Goal: Task Accomplishment & Management: Manage account settings

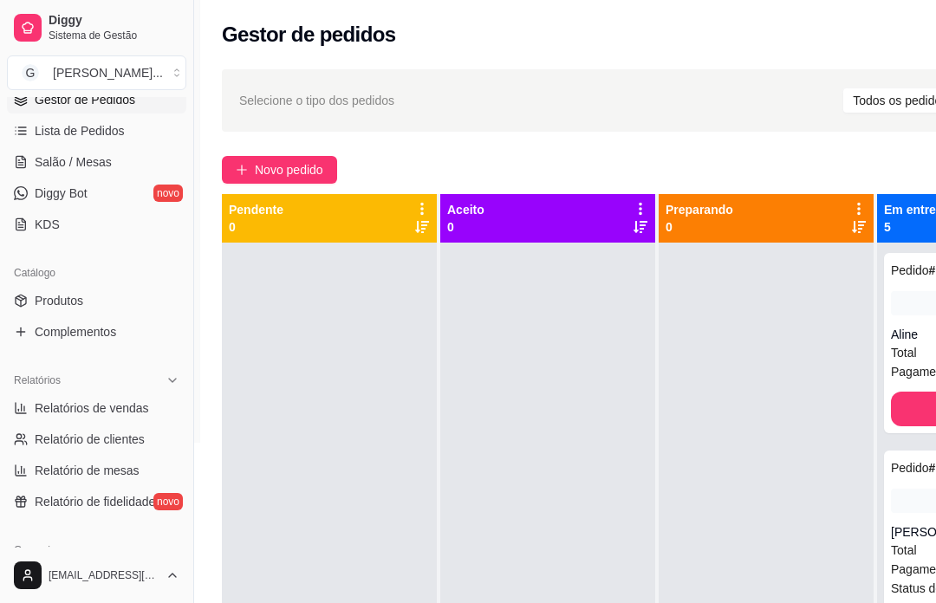
scroll to position [263, 0]
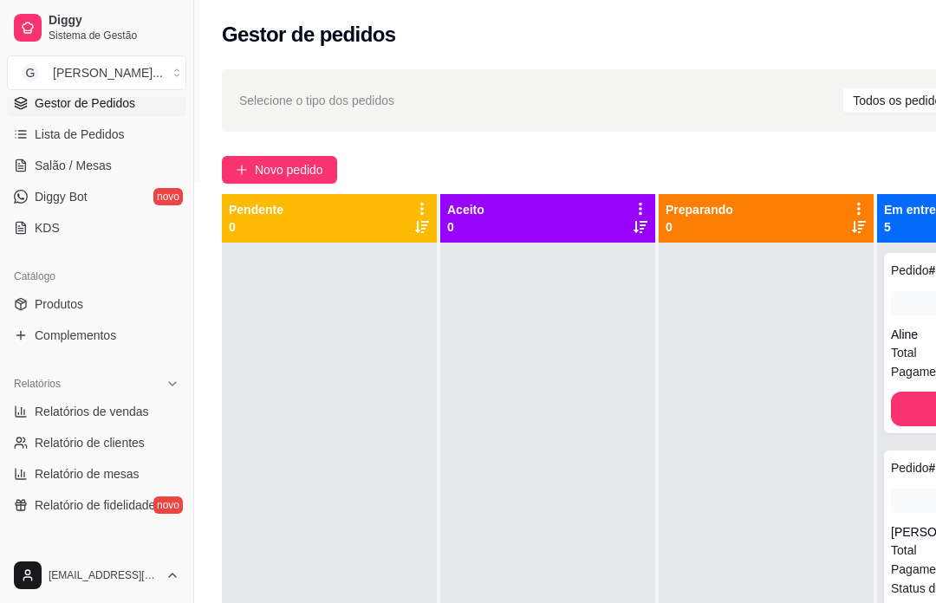
click at [135, 106] on span "Gestor de Pedidos" at bounding box center [85, 102] width 100 height 17
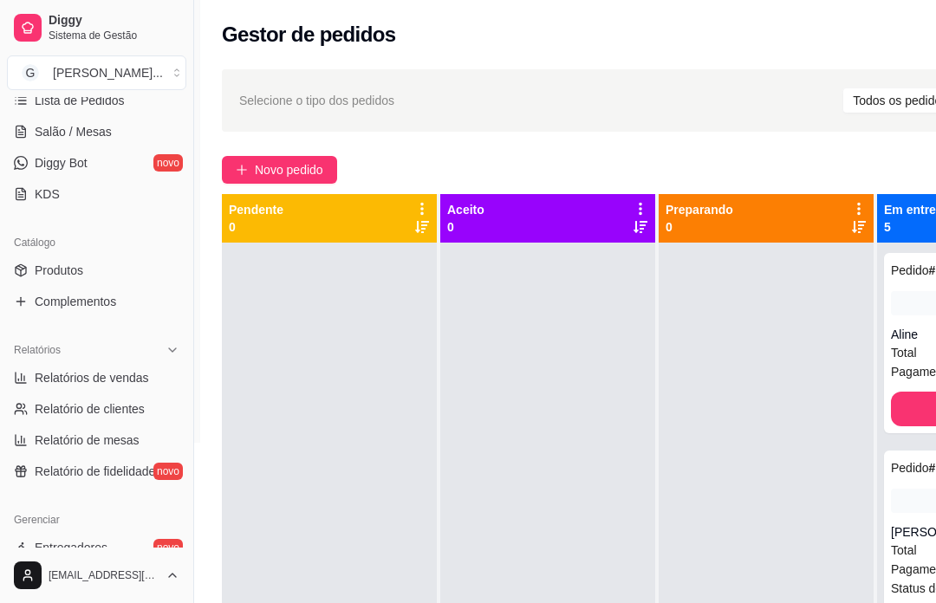
scroll to position [302, 0]
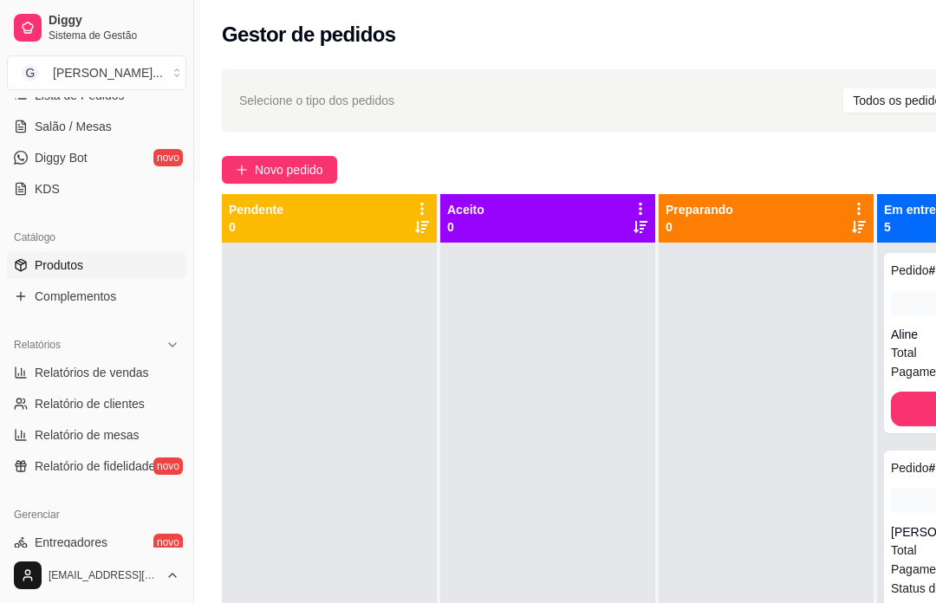
click at [118, 269] on link "Produtos" at bounding box center [96, 265] width 179 height 28
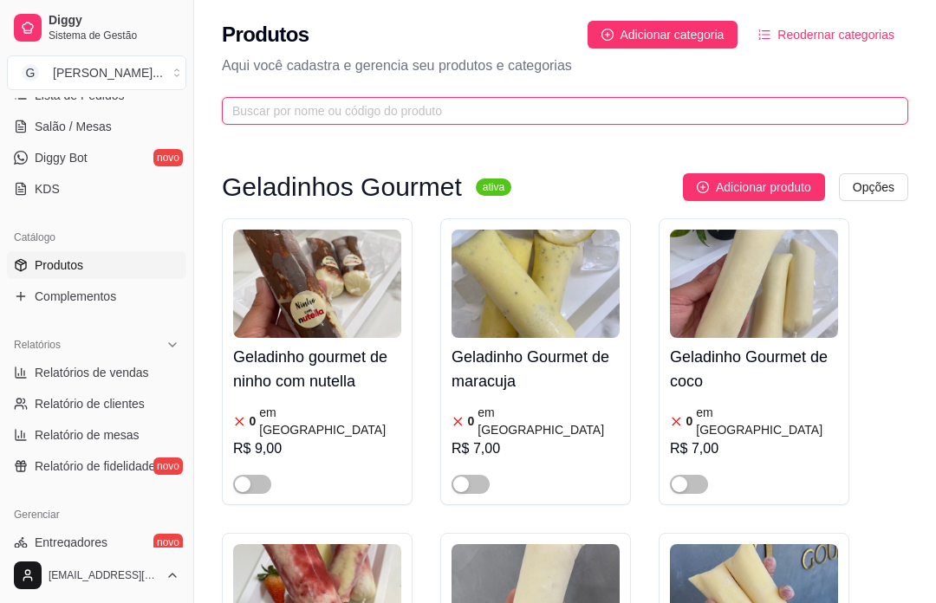
click at [360, 120] on input "text" at bounding box center [558, 110] width 652 height 19
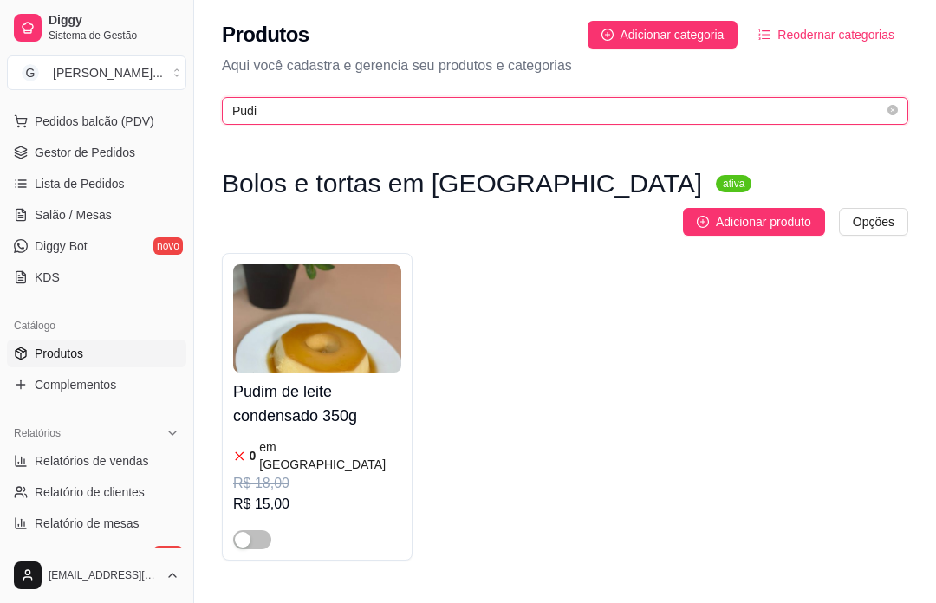
scroll to position [215, 0]
type input "Pudi"
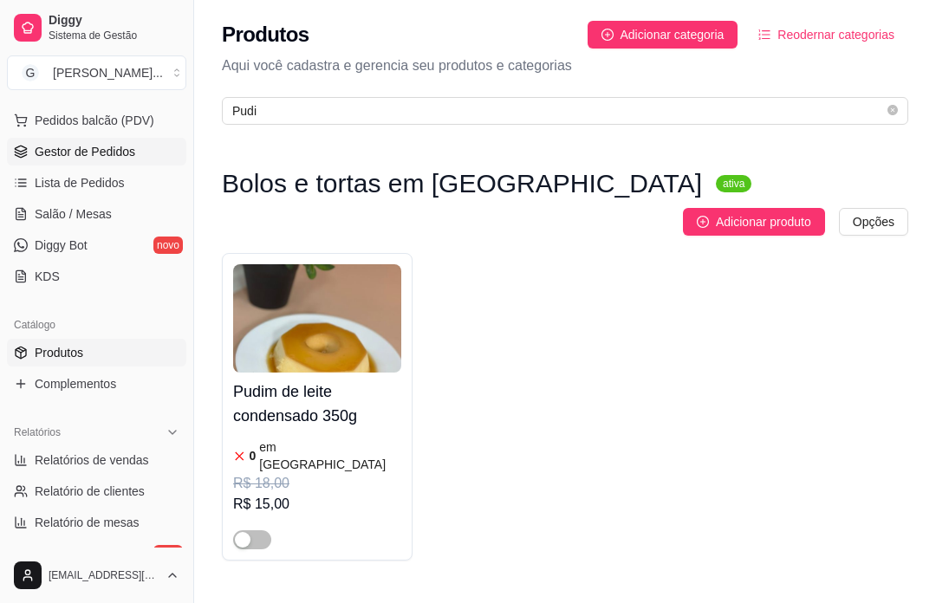
click at [130, 155] on span "Gestor de Pedidos" at bounding box center [85, 151] width 100 height 17
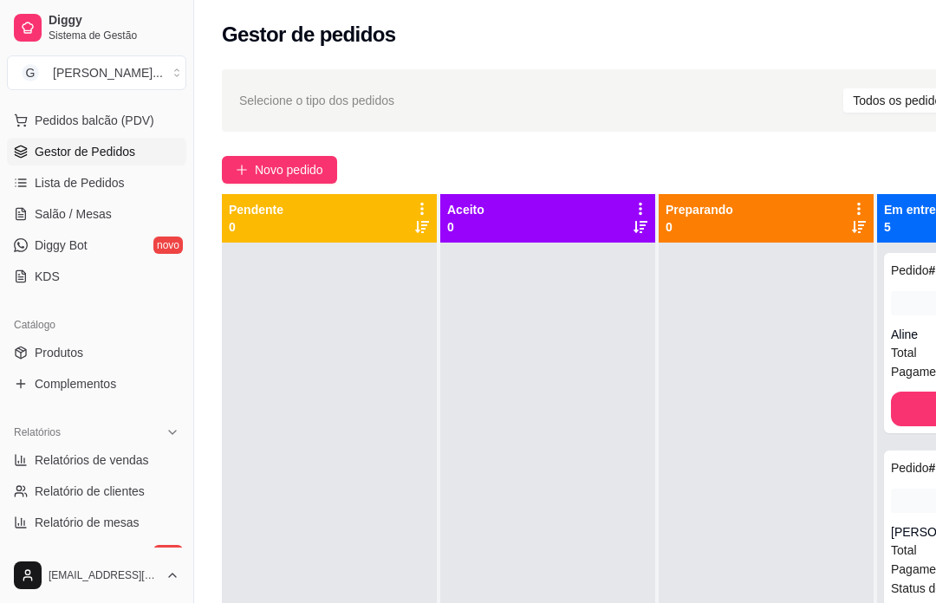
click at [310, 158] on button "Novo pedido" at bounding box center [279, 170] width 115 height 28
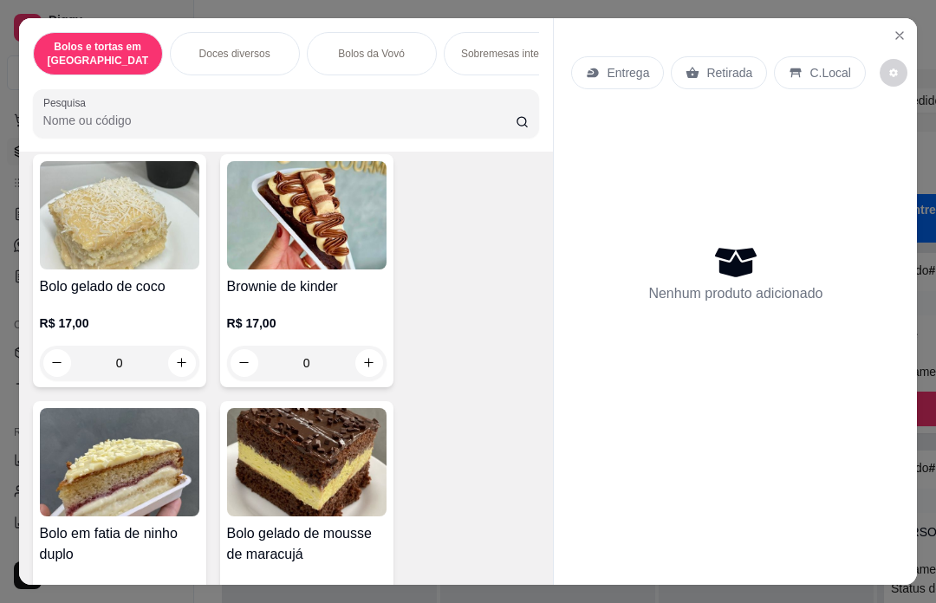
type input "1"
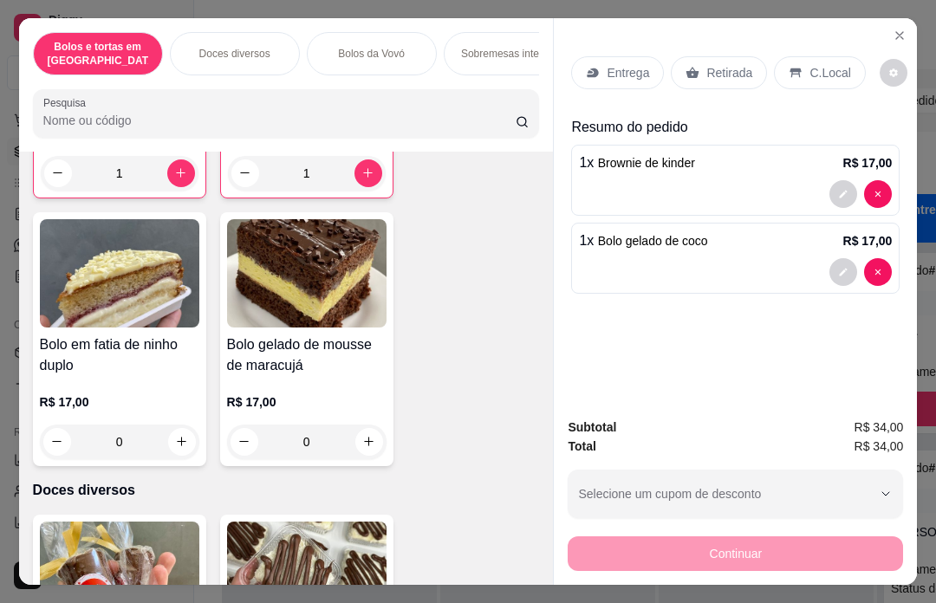
scroll to position [569, 0]
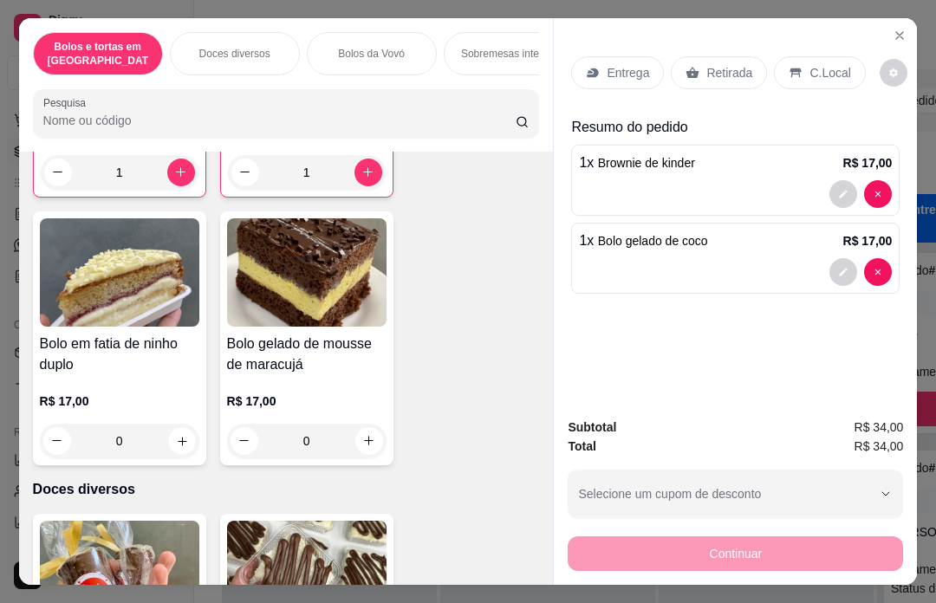
type input "1"
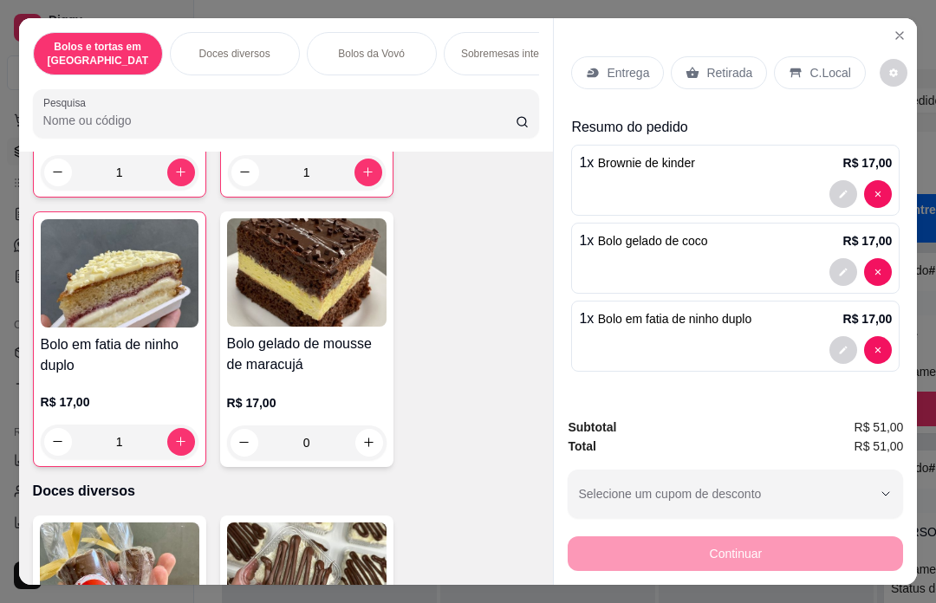
click at [736, 64] on p "Retirada" at bounding box center [729, 72] width 46 height 17
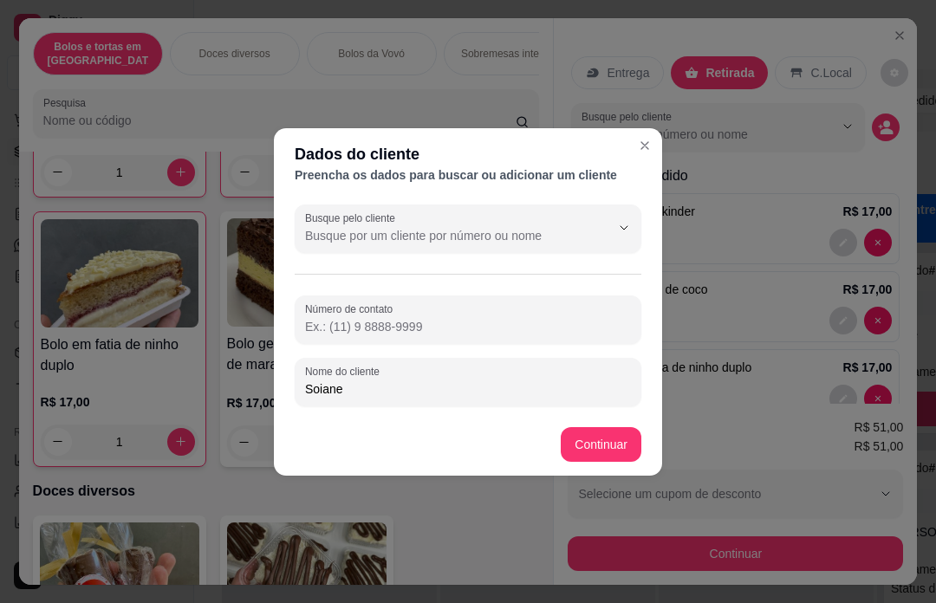
type input "Soiane"
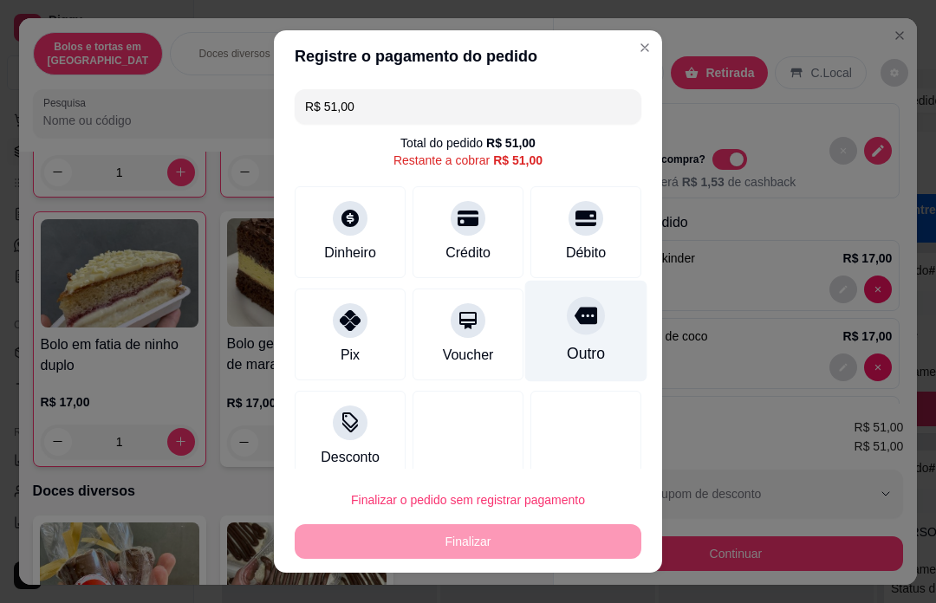
click at [593, 333] on div at bounding box center [586, 315] width 38 height 38
type input "R$ 0,00"
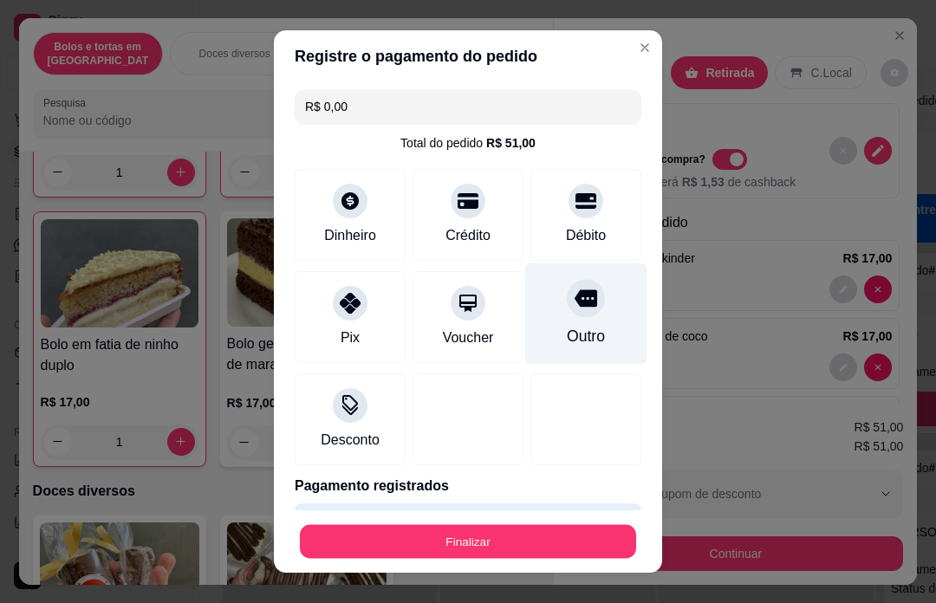
click at [564, 541] on div "Finalizar" at bounding box center [468, 541] width 347 height 35
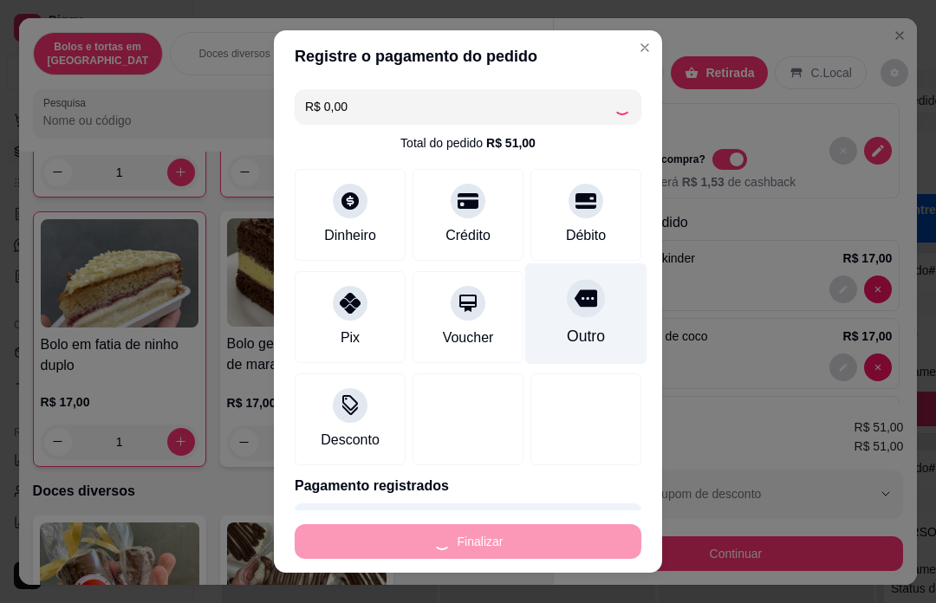
type input "0"
type input "-R$ 51,00"
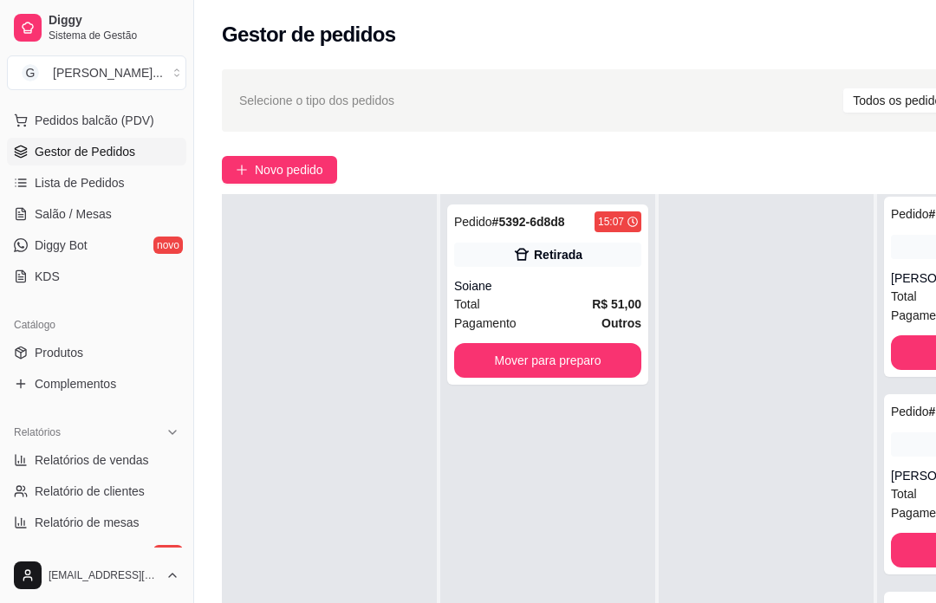
click at [344, 1] on div "Gestor de pedidos" at bounding box center [662, 29] width 936 height 59
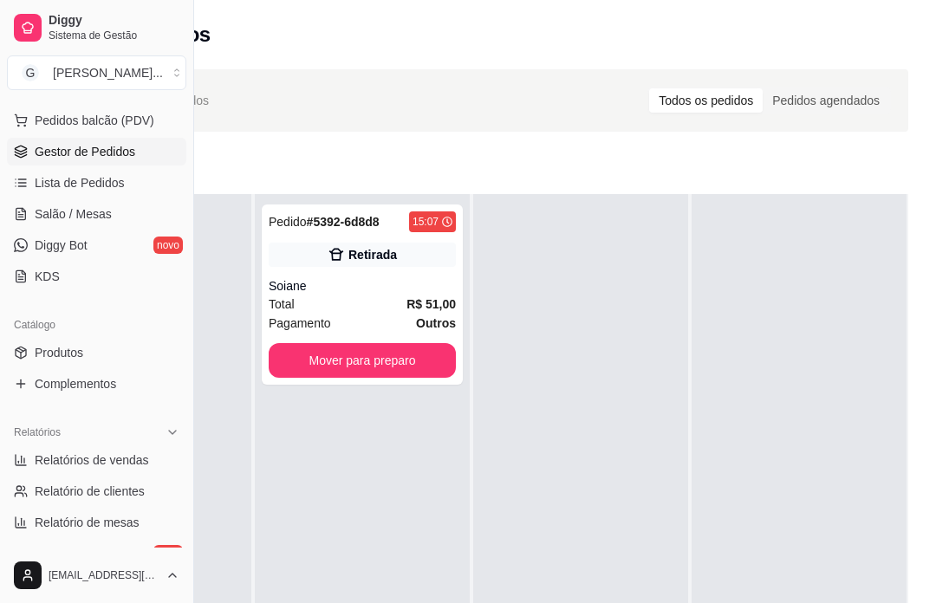
click at [363, 264] on div "Retirada" at bounding box center [362, 255] width 187 height 24
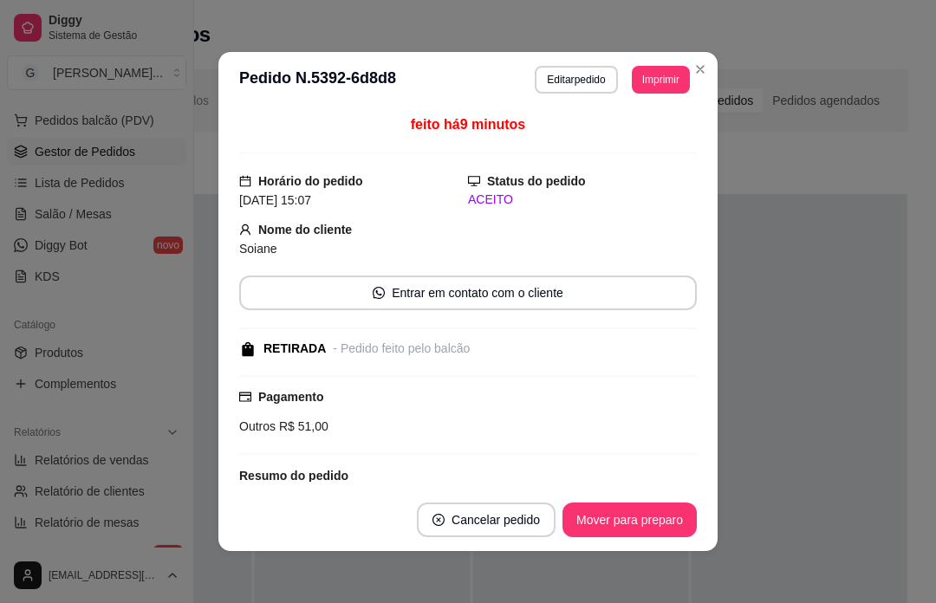
click at [630, 502] on button "Mover para preparo" at bounding box center [629, 519] width 134 height 35
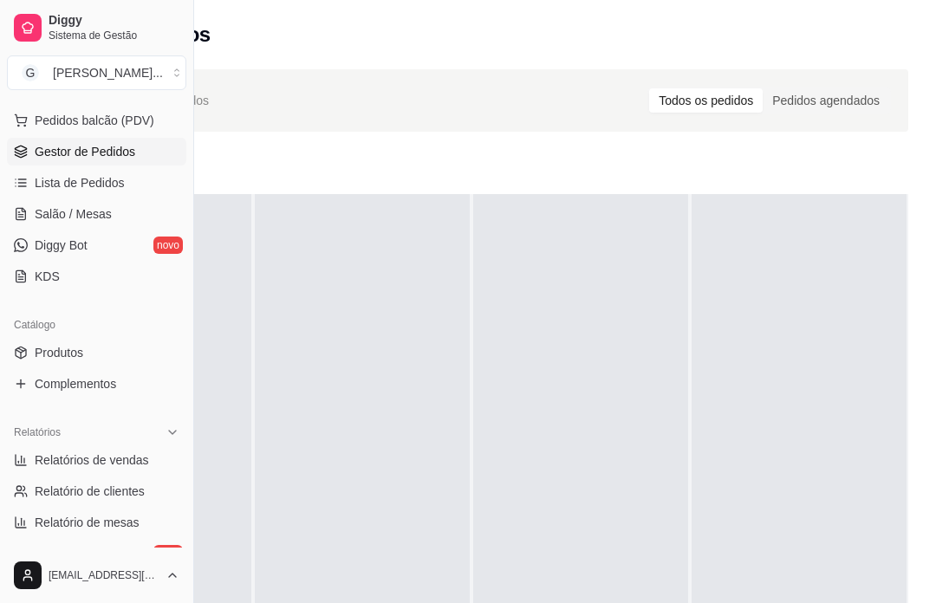
click at [71, 455] on span "Relatórios de vendas" at bounding box center [92, 459] width 114 height 17
select select "ALL"
select select "0"
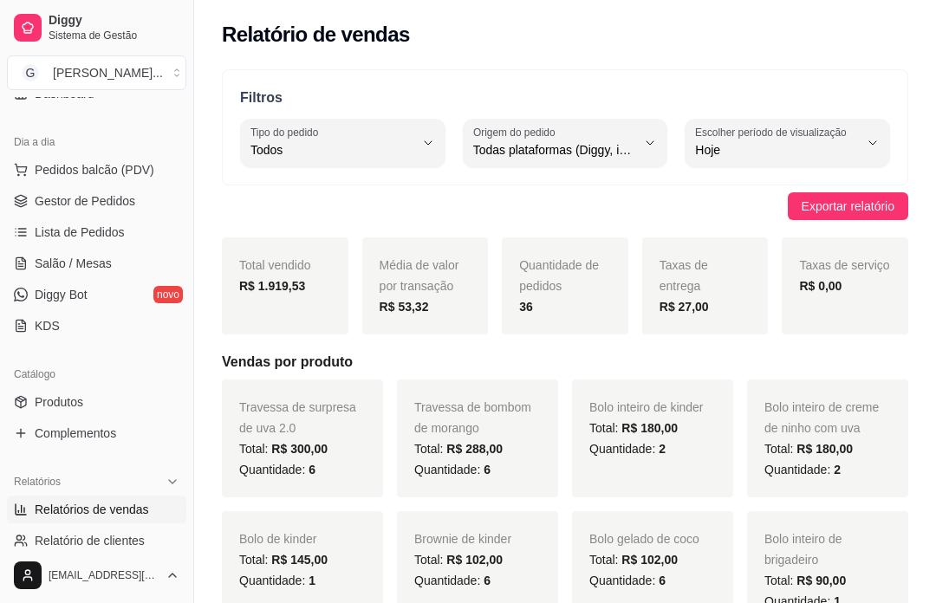
scroll to position [159, 0]
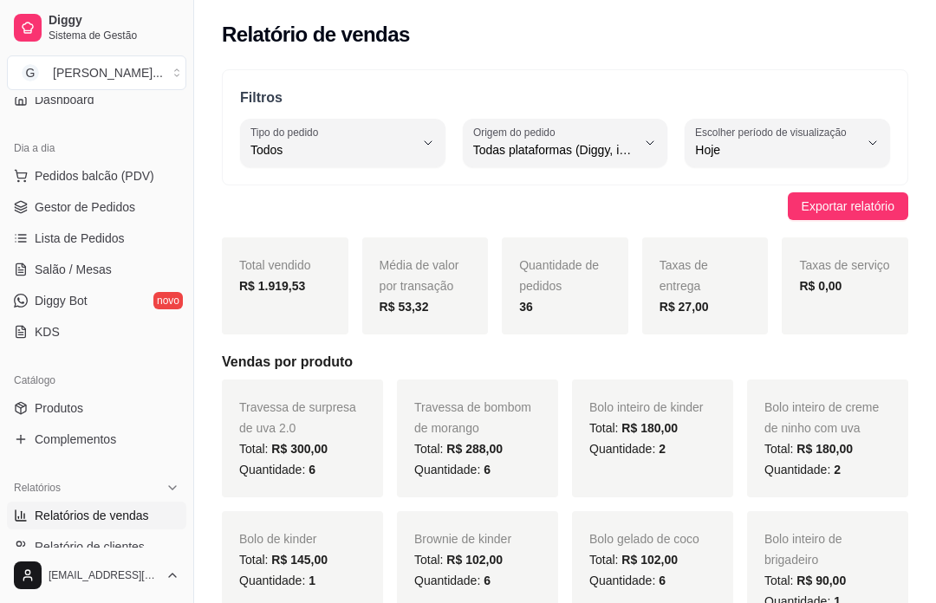
click at [55, 217] on link "Gestor de Pedidos" at bounding box center [96, 207] width 179 height 28
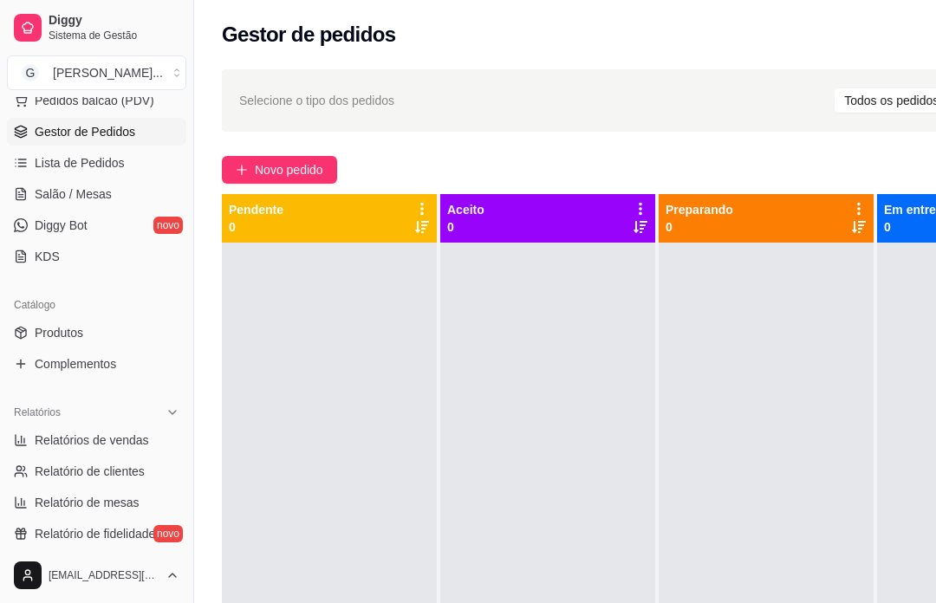
scroll to position [258, 0]
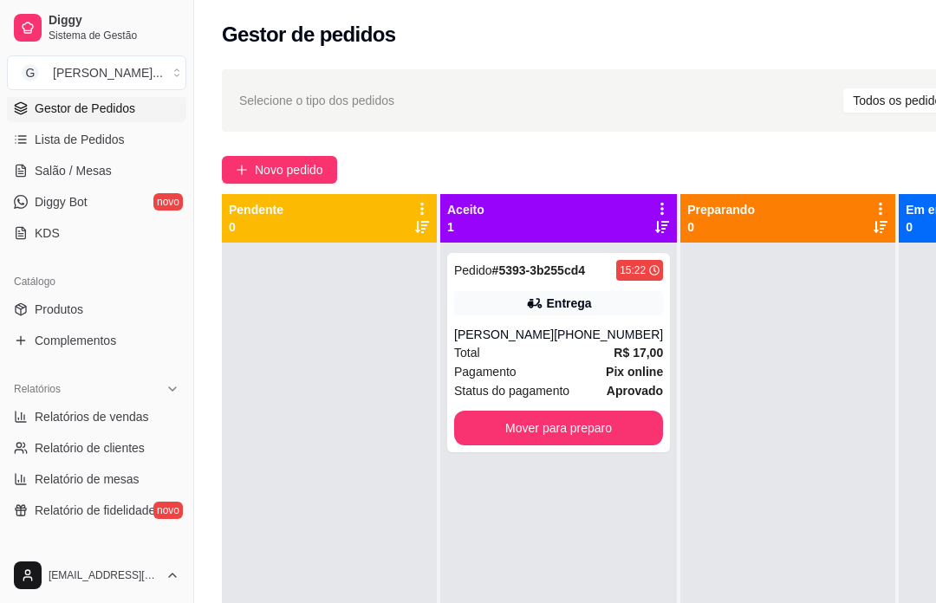
click at [575, 343] on div "[PHONE_NUMBER]" at bounding box center [608, 334] width 109 height 17
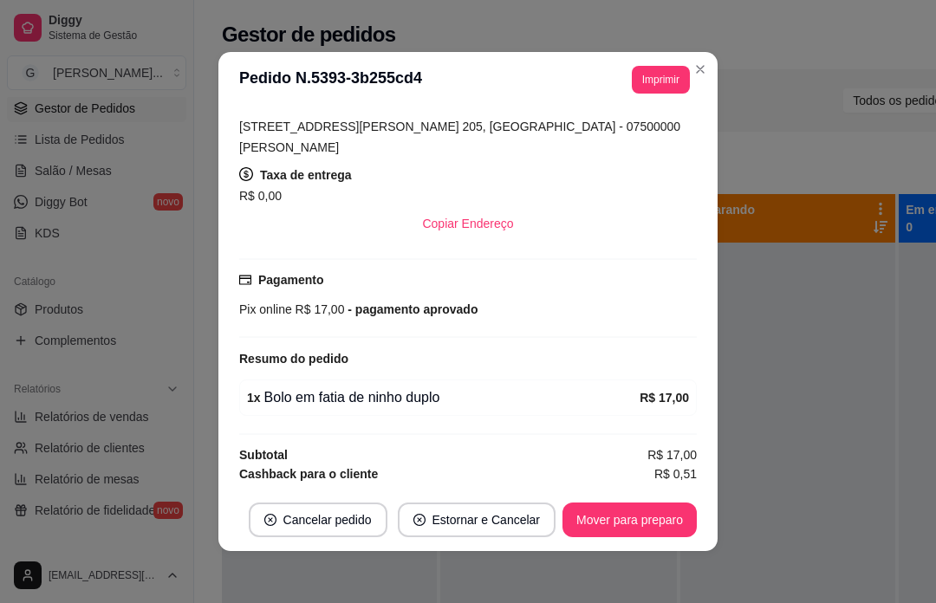
scroll to position [325, 0]
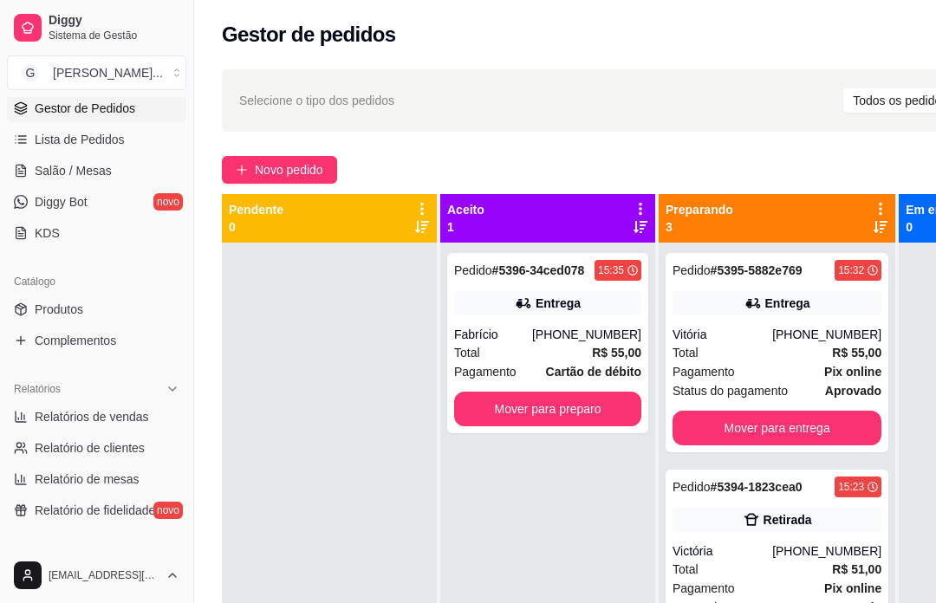
click at [335, 172] on button "Novo pedido" at bounding box center [279, 170] width 115 height 28
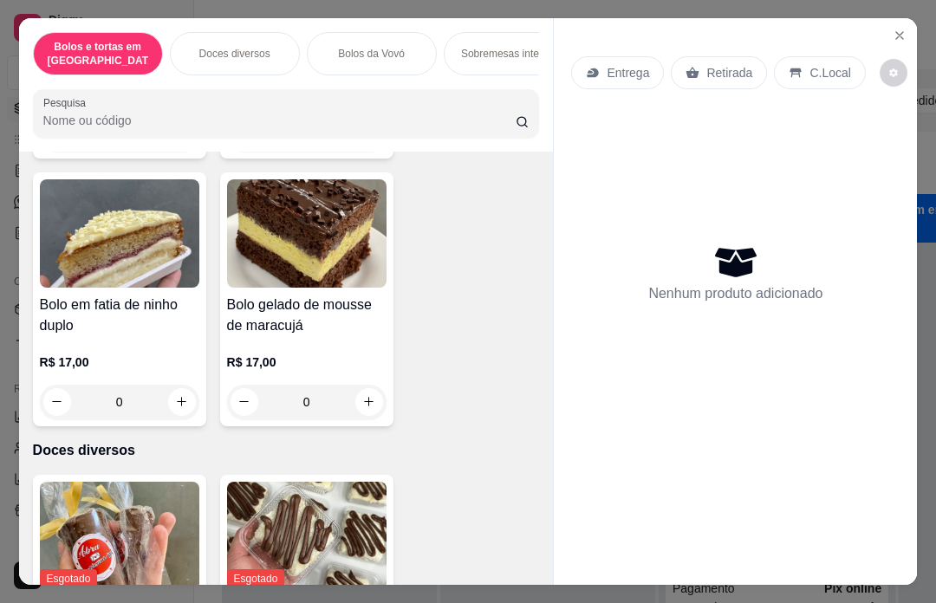
scroll to position [606, 0]
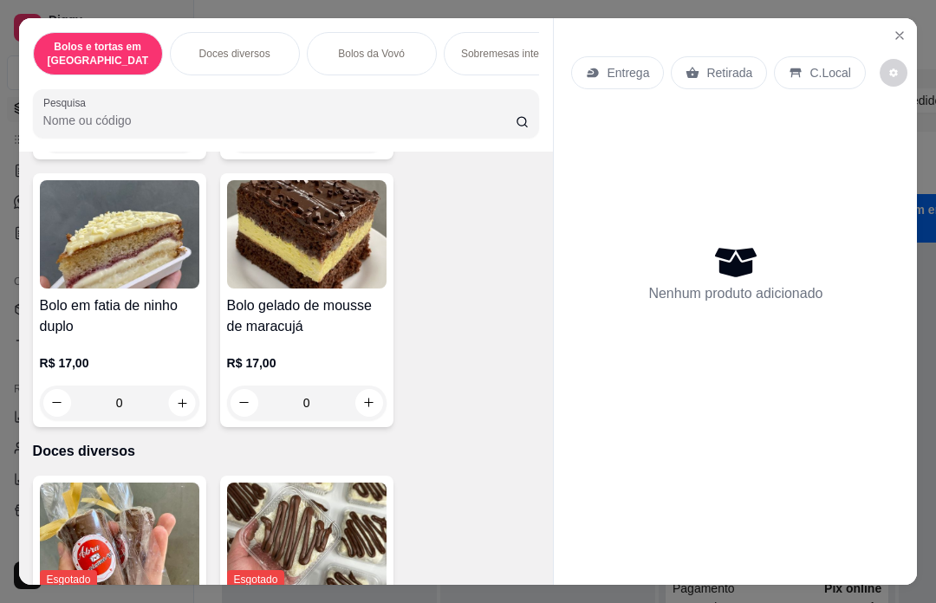
type input "1"
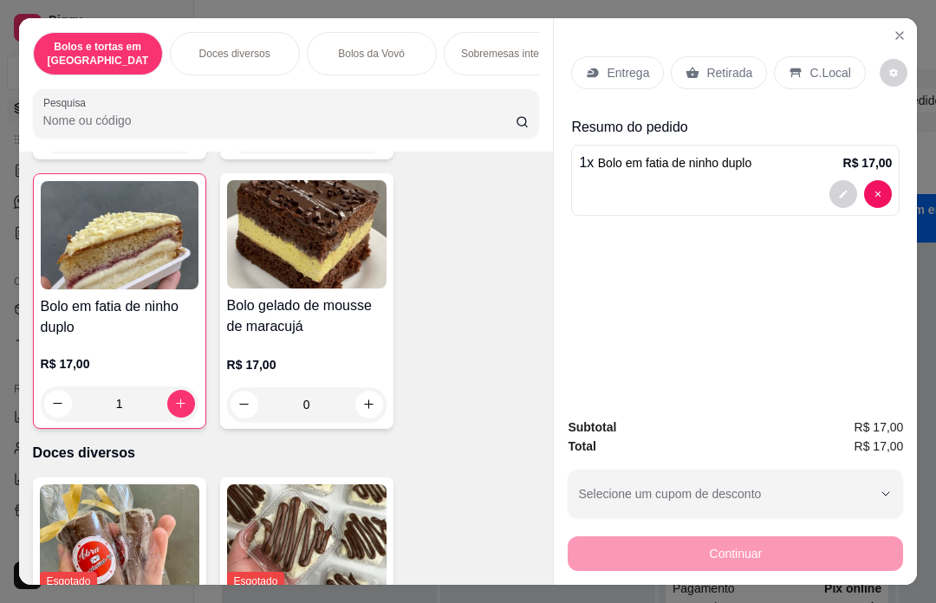
click at [741, 56] on div "Retirada" at bounding box center [719, 72] width 96 height 33
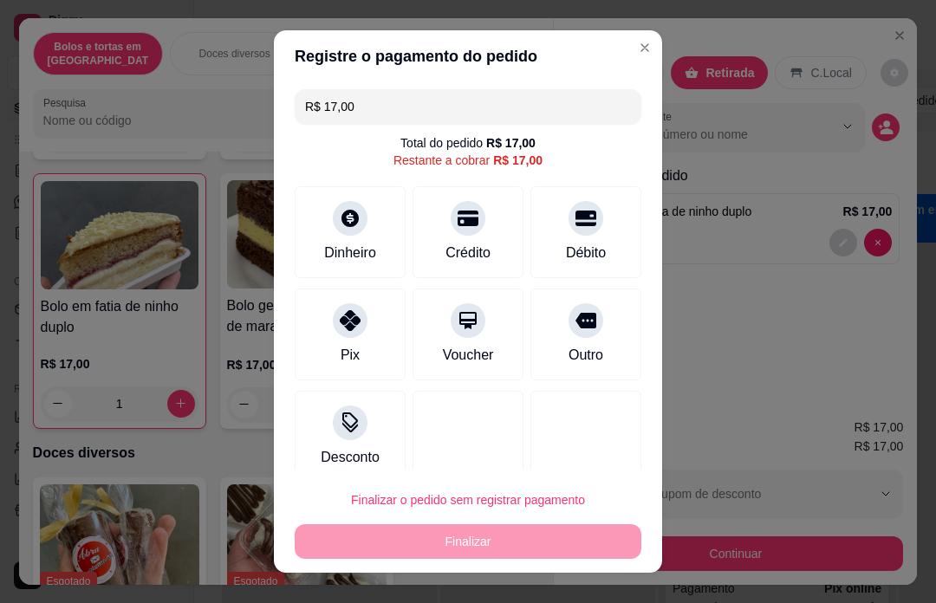
click at [594, 337] on div "Outro" at bounding box center [585, 334] width 111 height 92
type input "R$ 0,00"
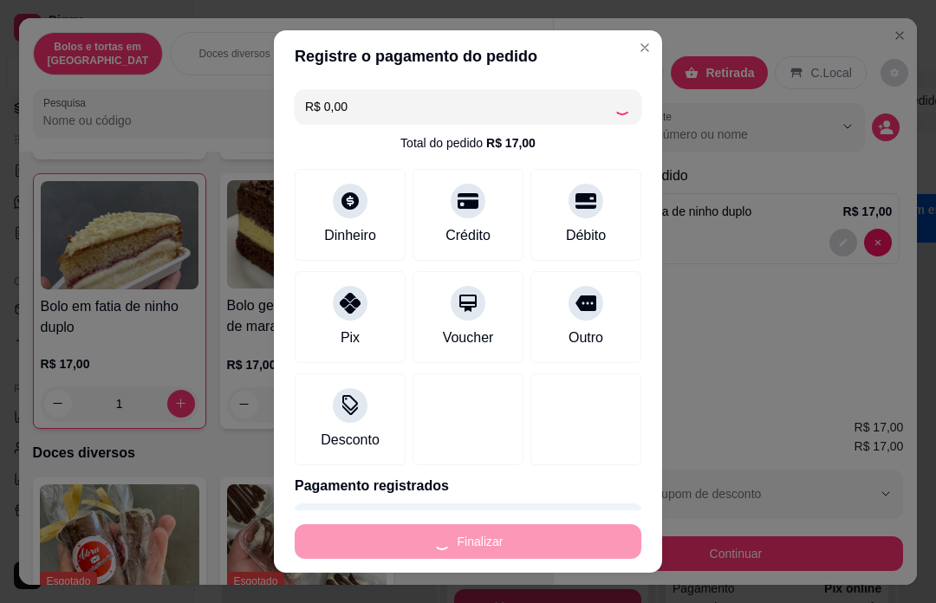
type input "0"
type input "-R$ 17,00"
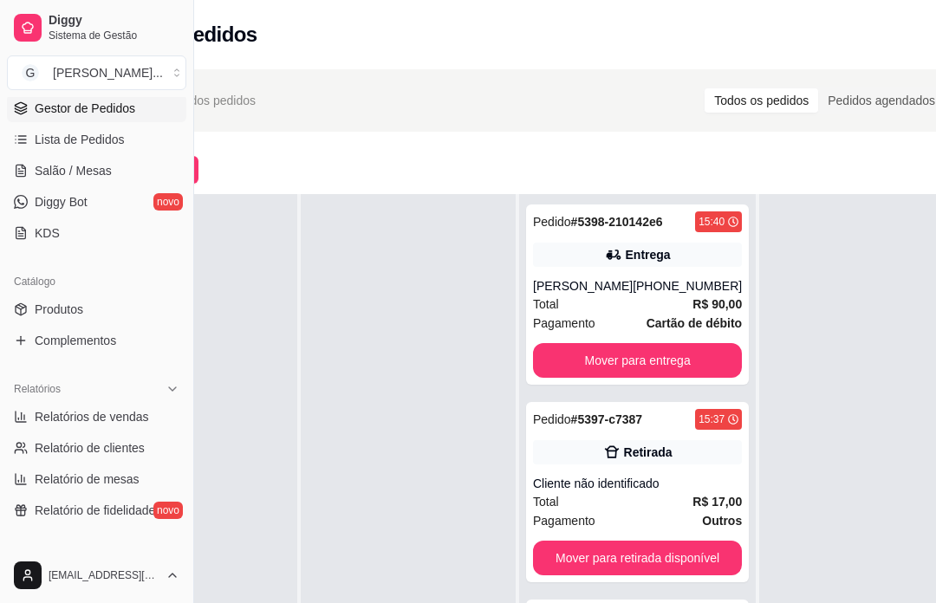
scroll to position [0, 153]
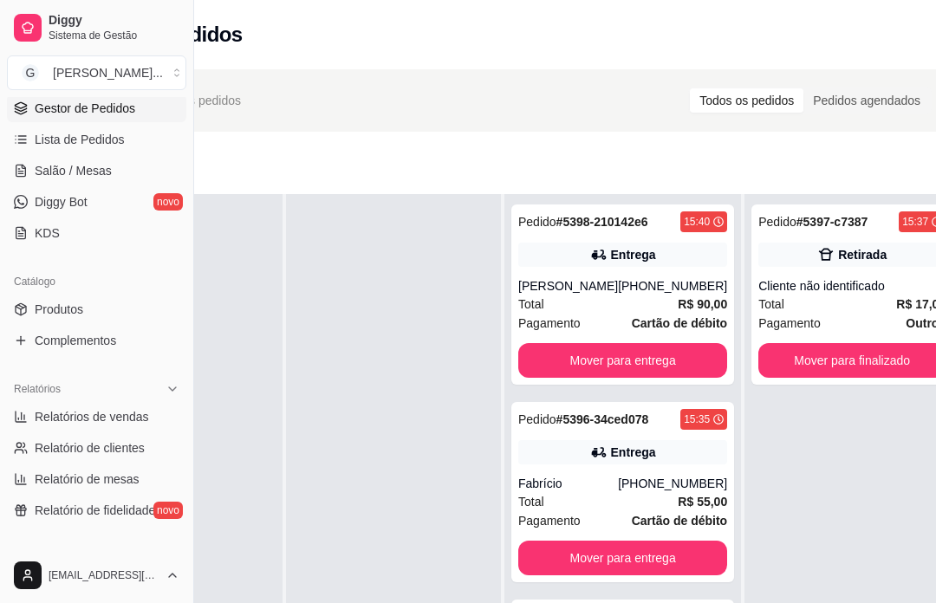
click at [859, 377] on button "Mover para finalizado" at bounding box center [851, 360] width 187 height 35
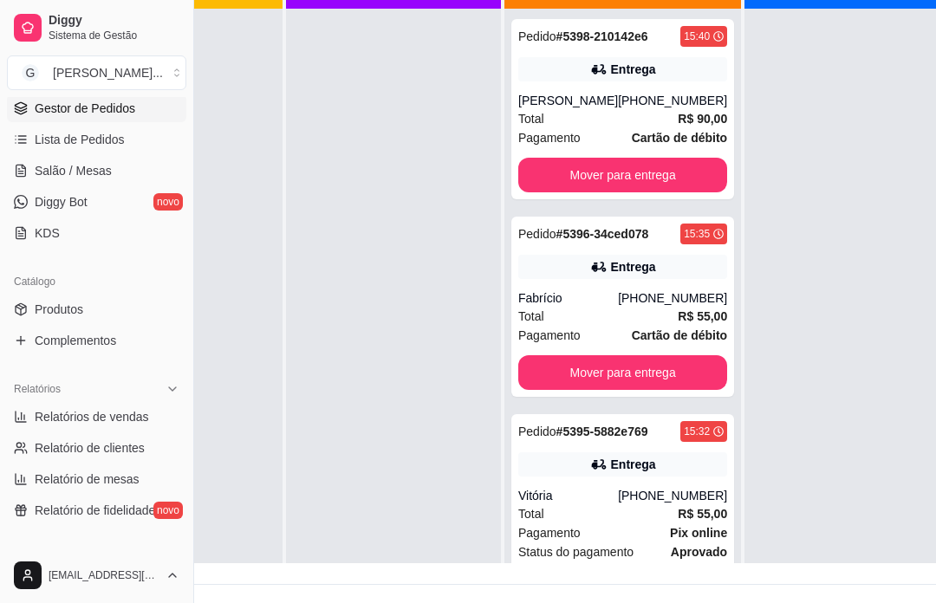
scroll to position [0, 0]
click at [160, 410] on link "Relatórios de vendas" at bounding box center [96, 417] width 179 height 28
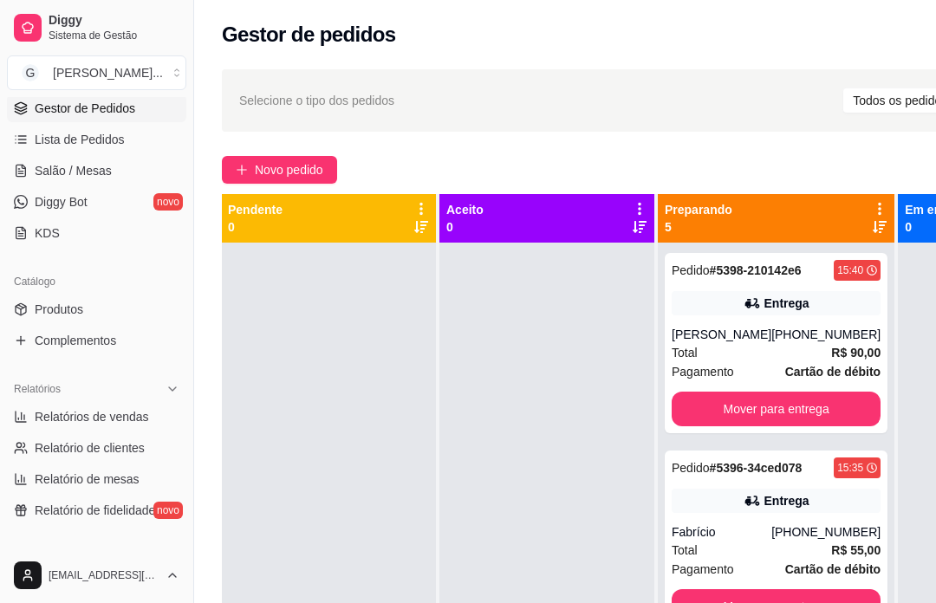
select select "ALL"
select select "0"
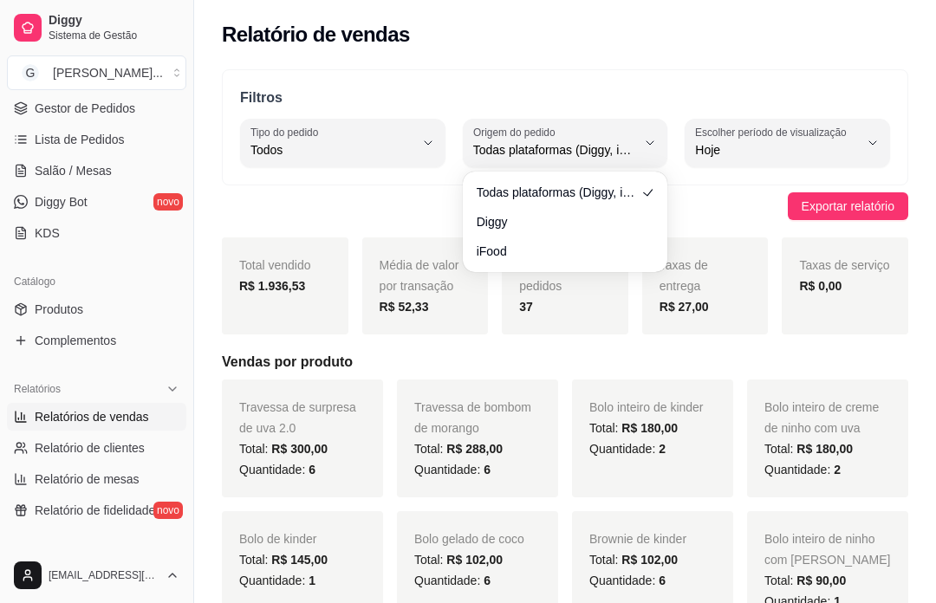
click at [596, 387] on div "Bolo inteiro de kinder Total: R$ 180,00 Quantidade: 2" at bounding box center [652, 438] width 161 height 118
click at [157, 110] on link "Gestor de Pedidos" at bounding box center [96, 108] width 179 height 28
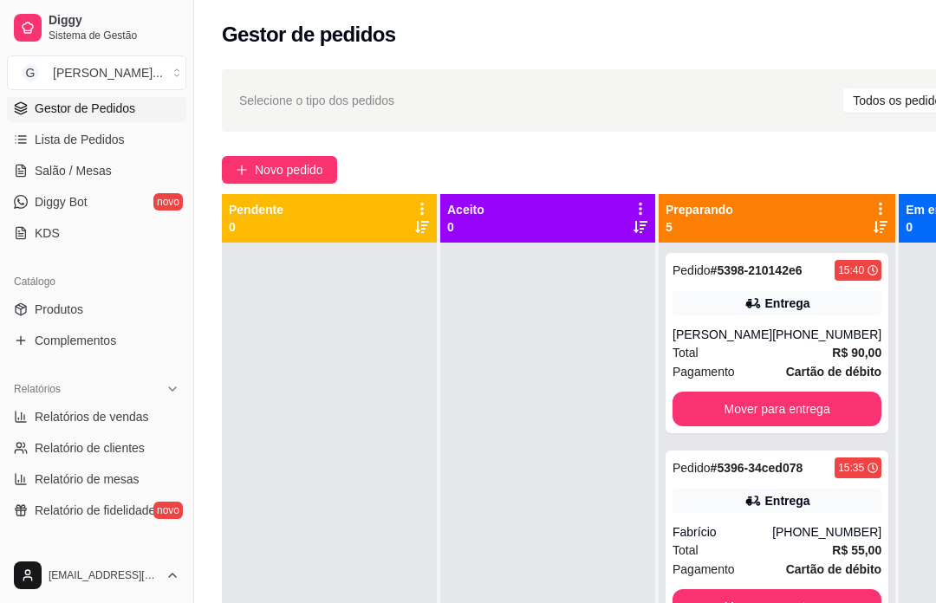
click at [65, 418] on span "Relatórios de vendas" at bounding box center [92, 416] width 114 height 17
select select "ALL"
select select "0"
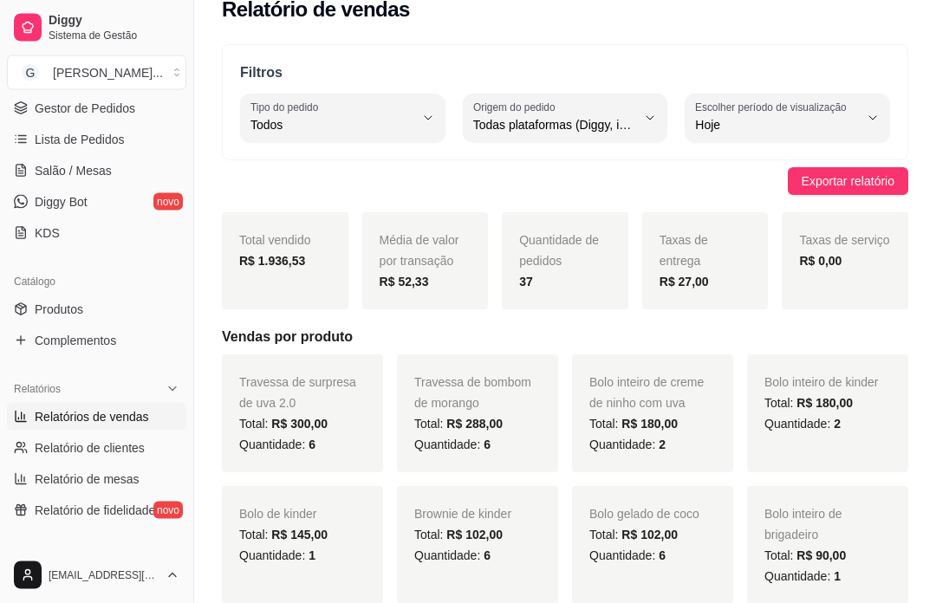
scroll to position [25, 0]
type input "DELIVERY"
select select "DELIVERY"
click at [346, 203] on span "Entrega" at bounding box center [333, 194] width 153 height 16
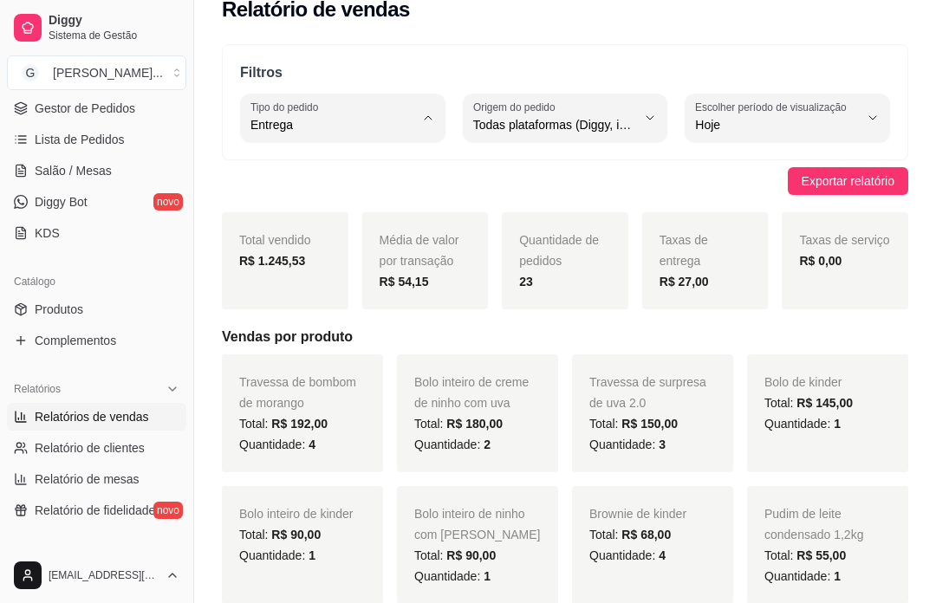
type input "ALL"
select select "ALL"
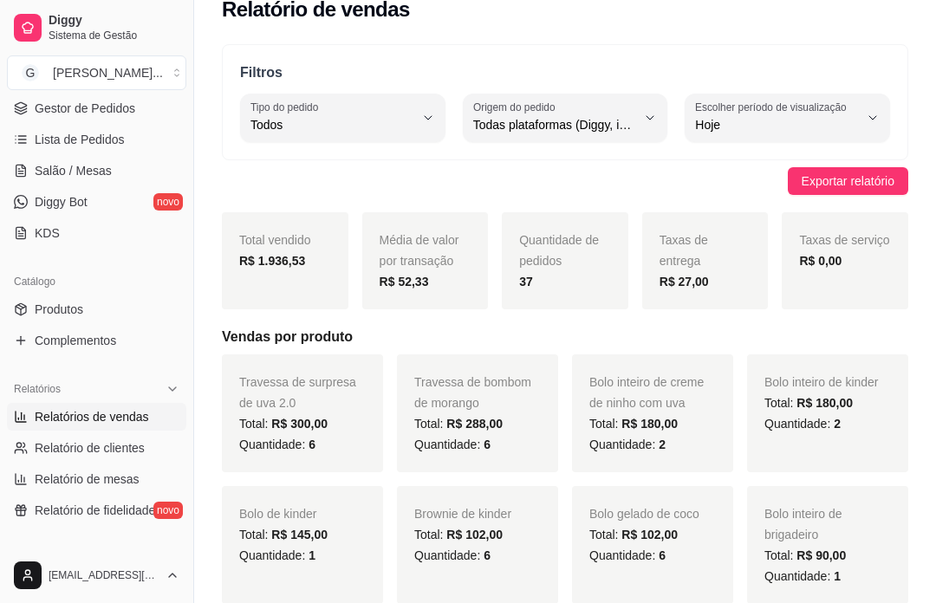
click at [154, 112] on link "Gestor de Pedidos" at bounding box center [96, 108] width 179 height 28
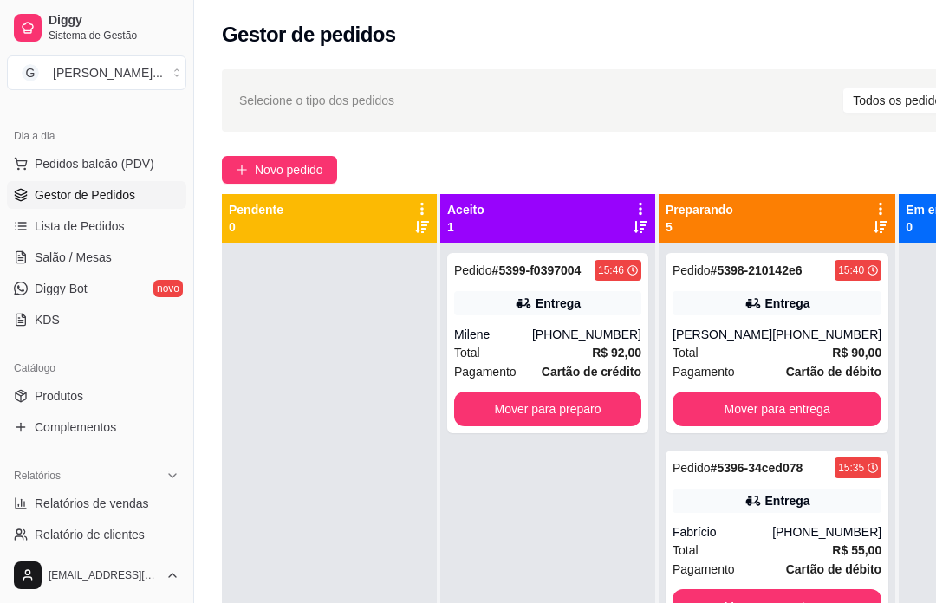
scroll to position [120, 0]
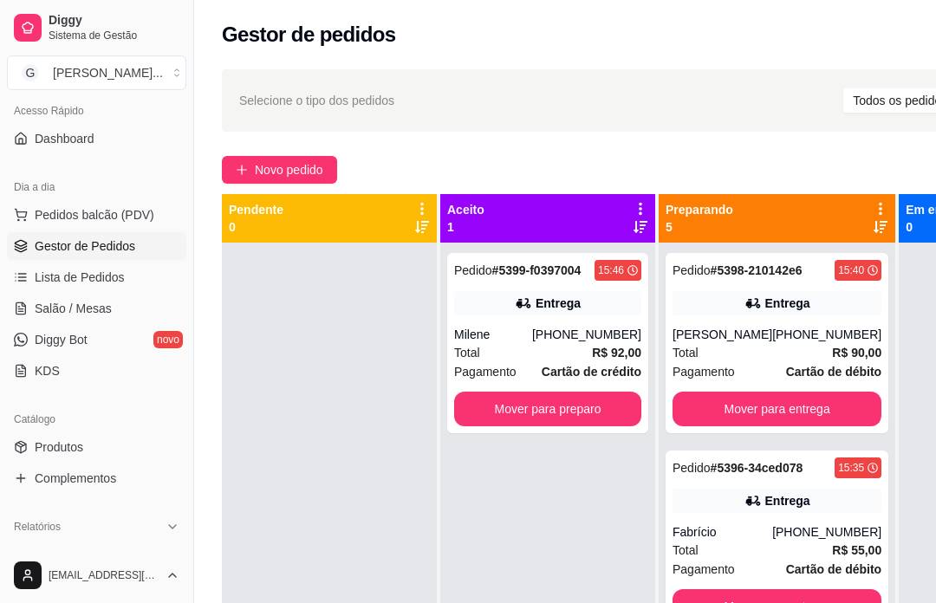
click at [94, 469] on link "Complementos" at bounding box center [96, 478] width 179 height 28
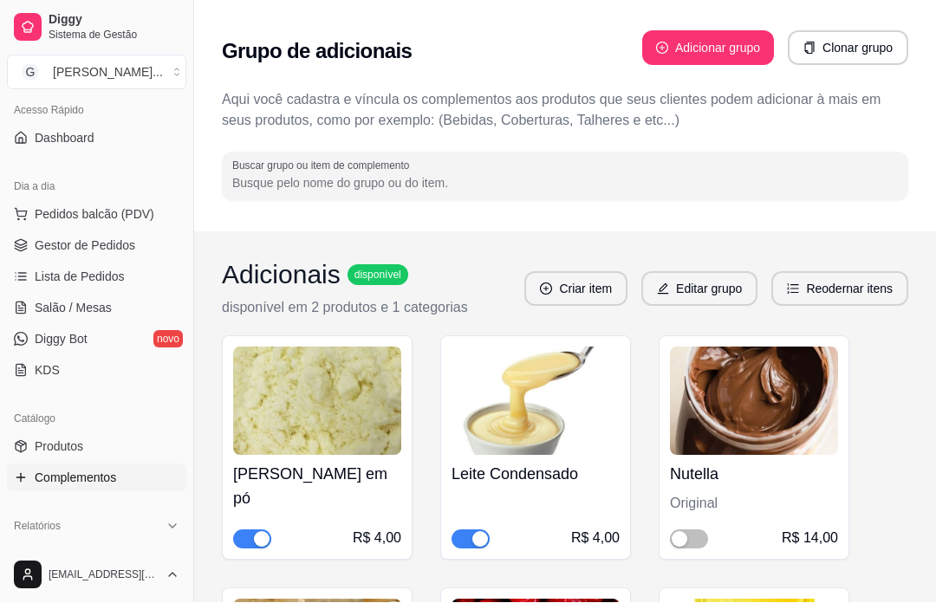
scroll to position [1, 0]
click at [505, 170] on div at bounding box center [564, 176] width 665 height 35
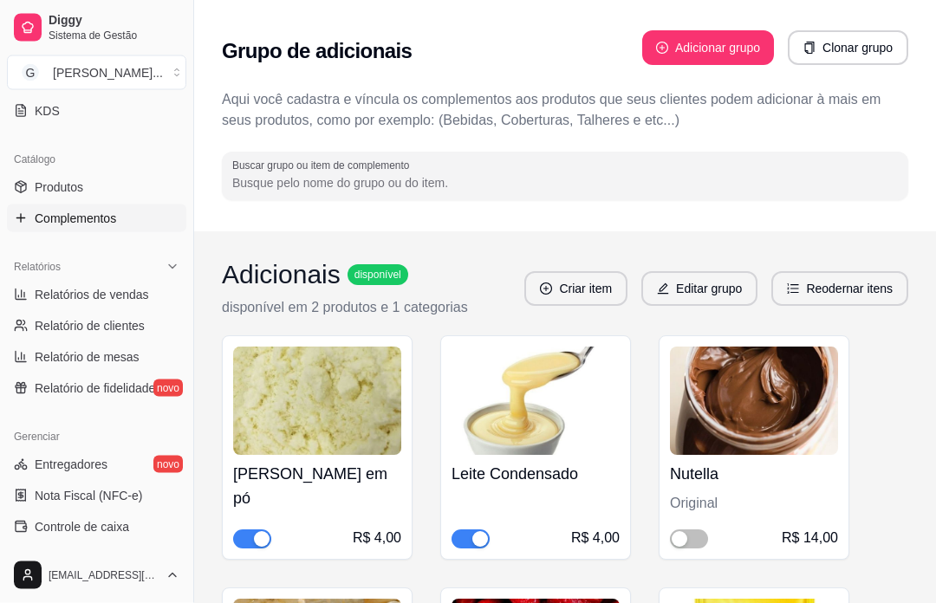
scroll to position [392, 0]
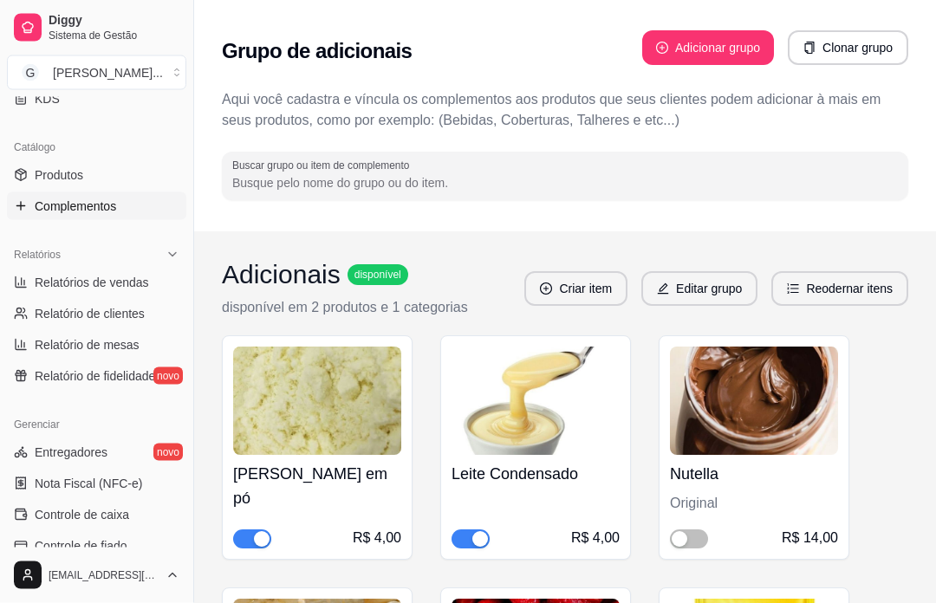
click at [105, 178] on link "Produtos" at bounding box center [96, 175] width 179 height 28
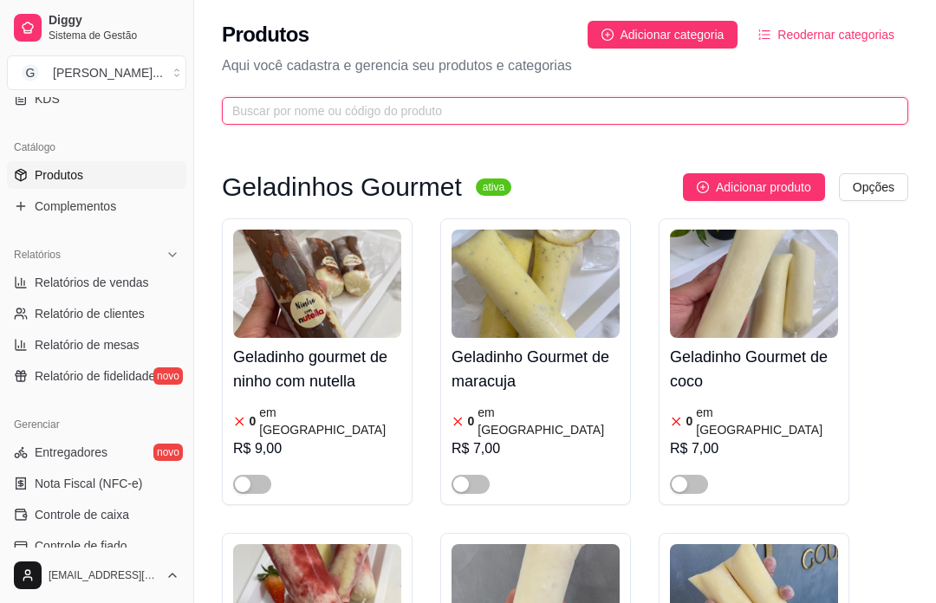
click at [578, 101] on input "text" at bounding box center [558, 110] width 652 height 19
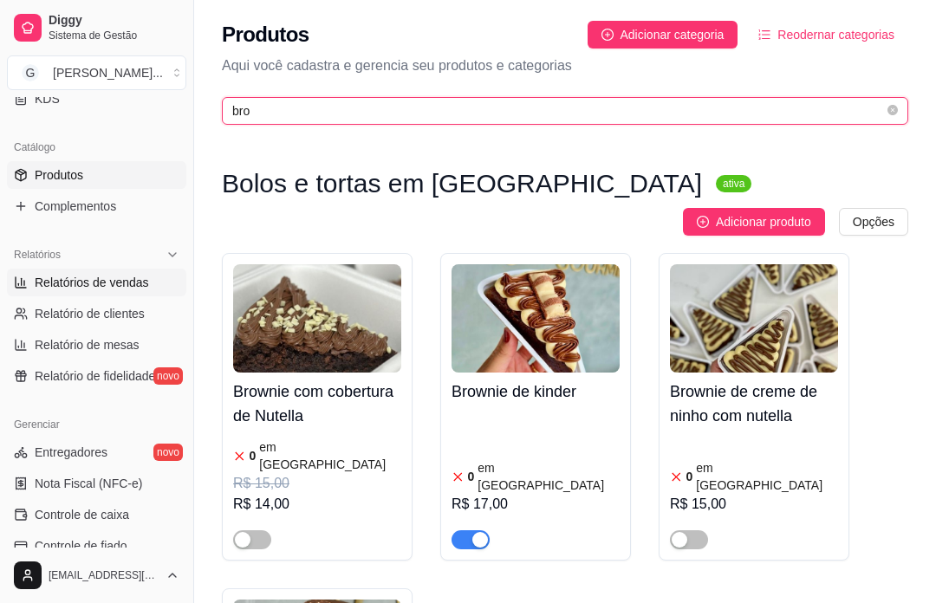
type input "bro"
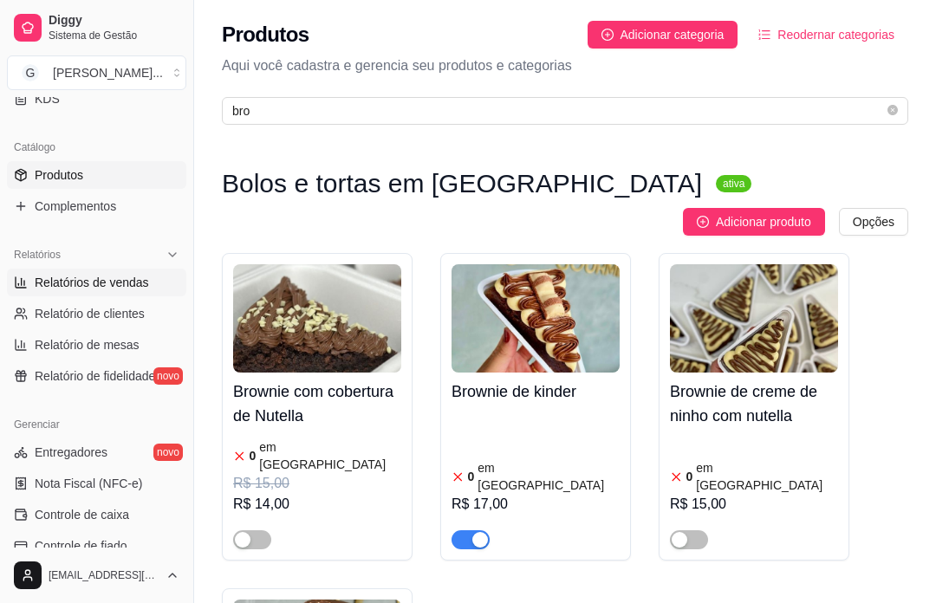
click at [154, 277] on link "Relatórios de vendas" at bounding box center [96, 283] width 179 height 28
select select "ALL"
select select "0"
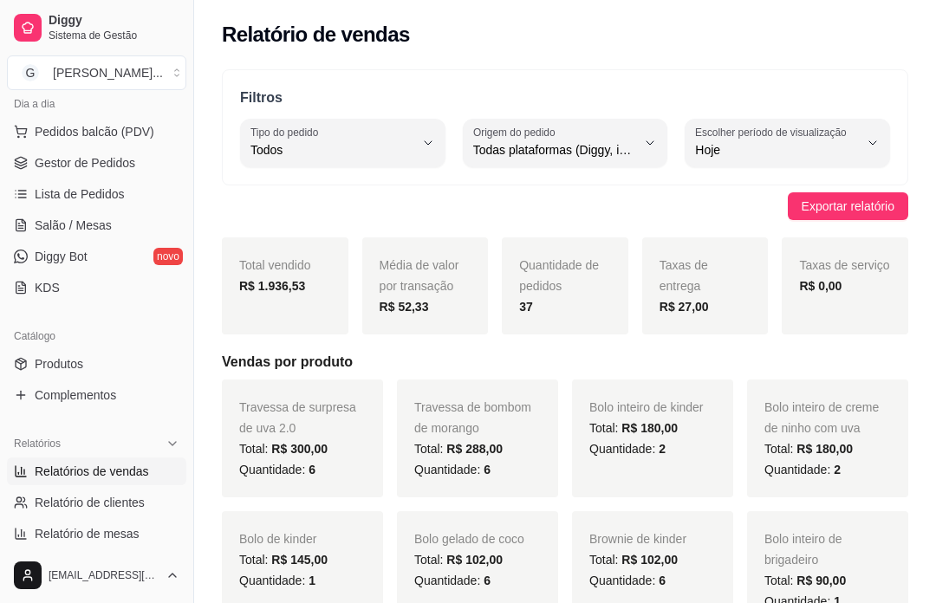
scroll to position [190, 0]
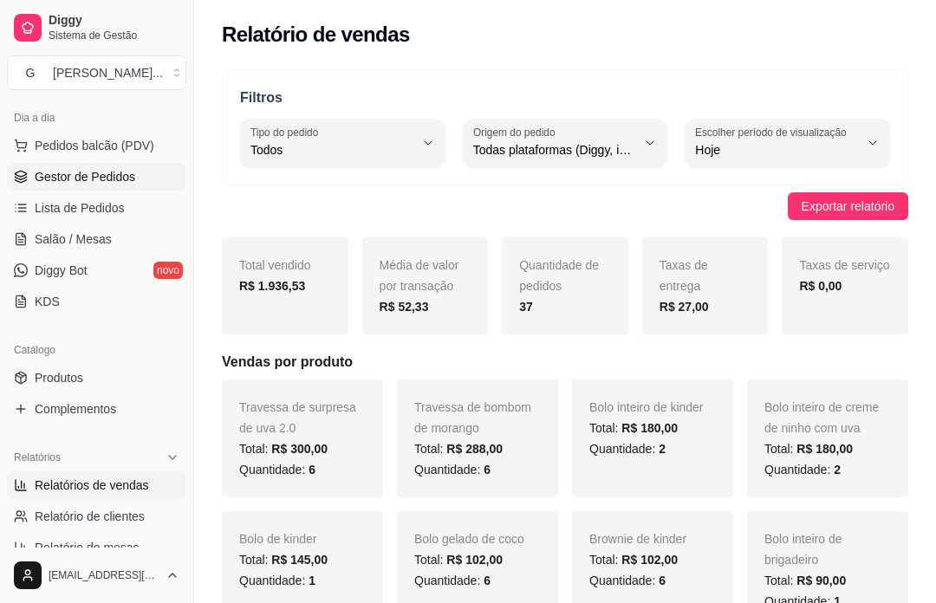
click at [145, 183] on link "Gestor de Pedidos" at bounding box center [96, 177] width 179 height 28
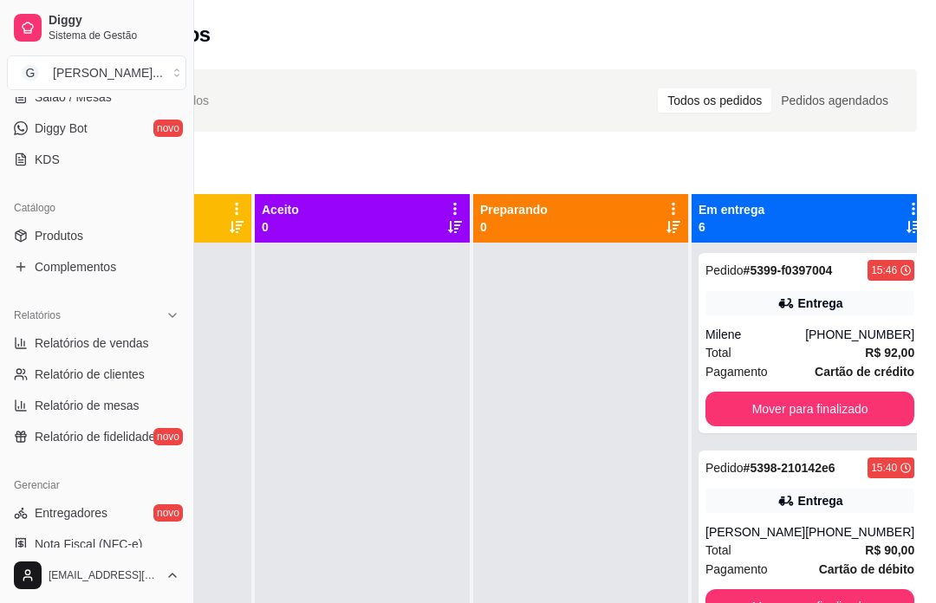
scroll to position [331, 0]
click at [157, 345] on link "Relatórios de vendas" at bounding box center [96, 344] width 179 height 28
select select "ALL"
select select "0"
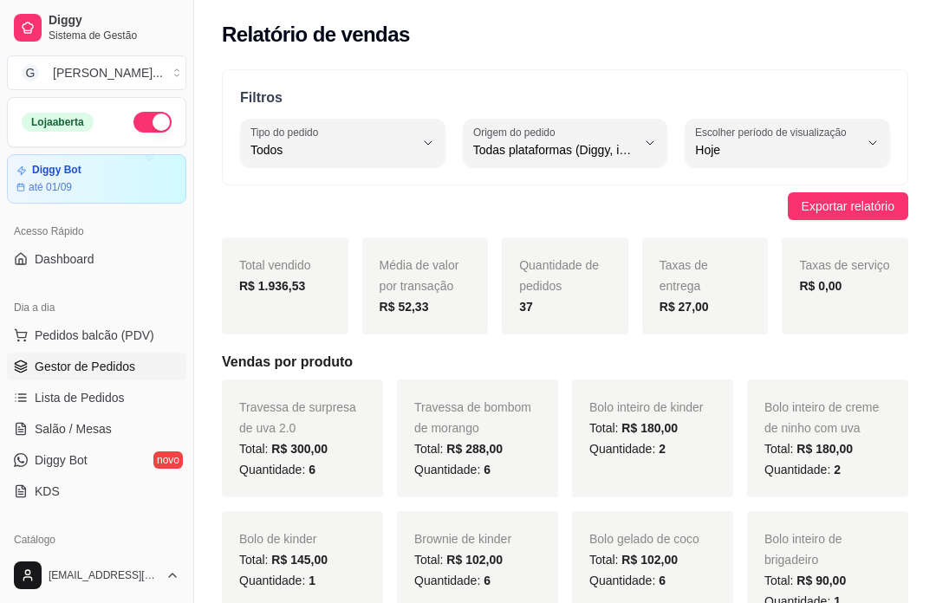
click at [134, 368] on span "Gestor de Pedidos" at bounding box center [85, 366] width 100 height 17
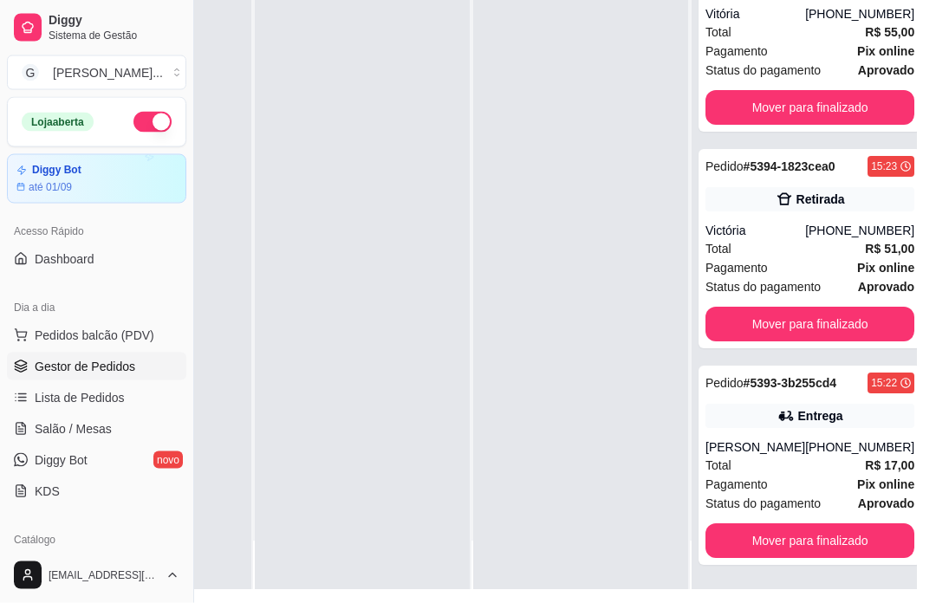
scroll to position [208, 185]
click at [833, 456] on div "[PHONE_NUMBER]" at bounding box center [859, 446] width 109 height 17
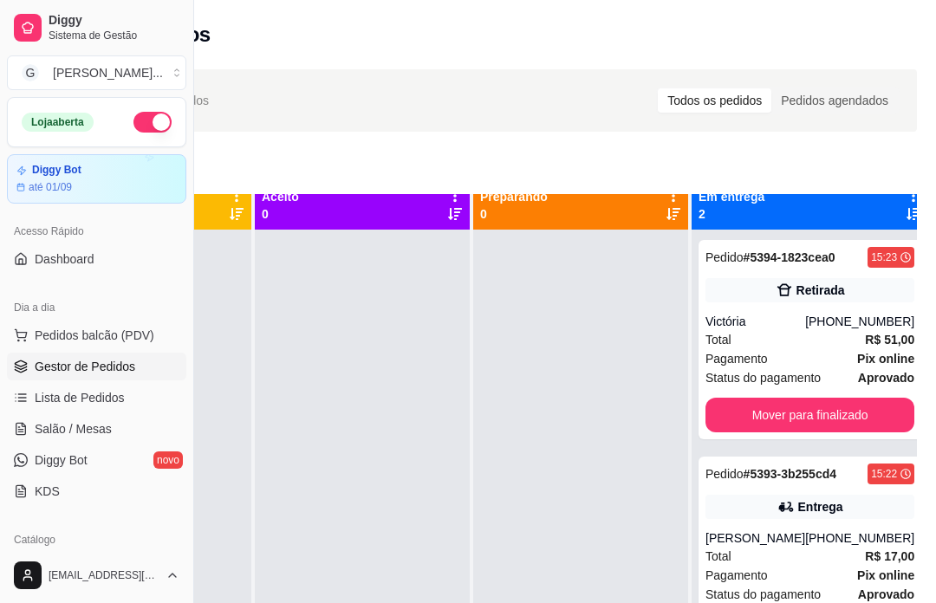
scroll to position [0, 0]
click at [856, 432] on div "Mover para finalizado" at bounding box center [809, 415] width 209 height 35
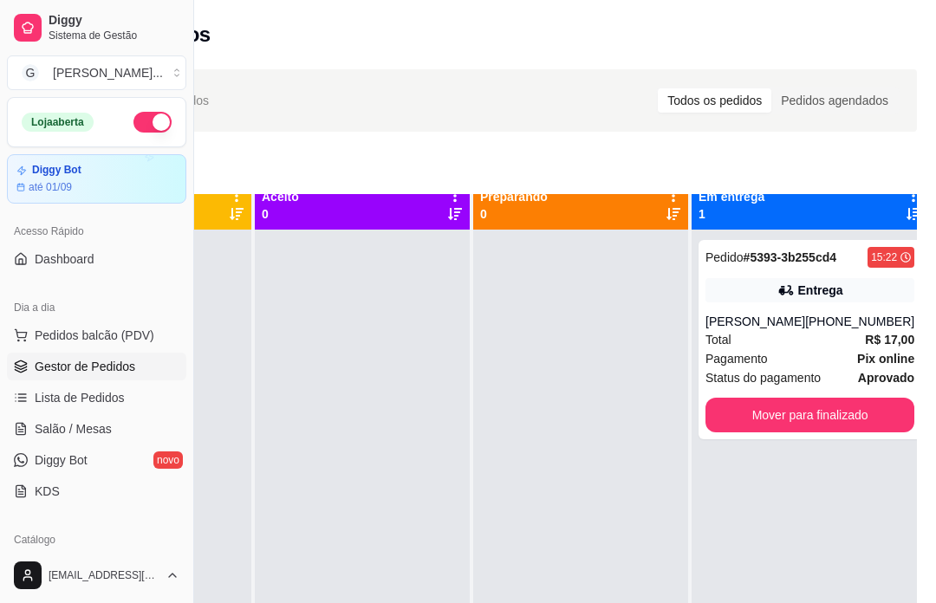
click at [864, 432] on div "Mover para finalizado" at bounding box center [809, 415] width 209 height 35
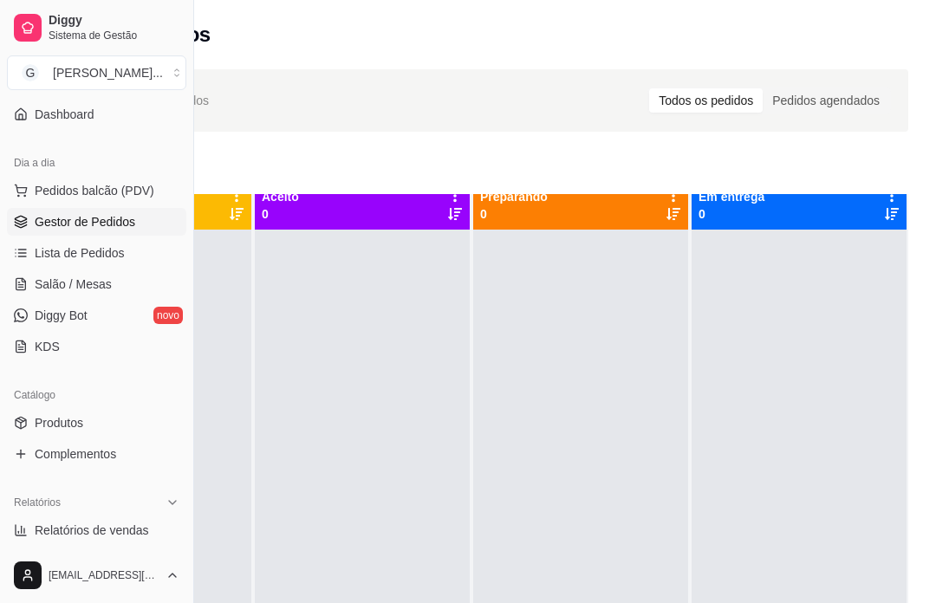
scroll to position [209, 0]
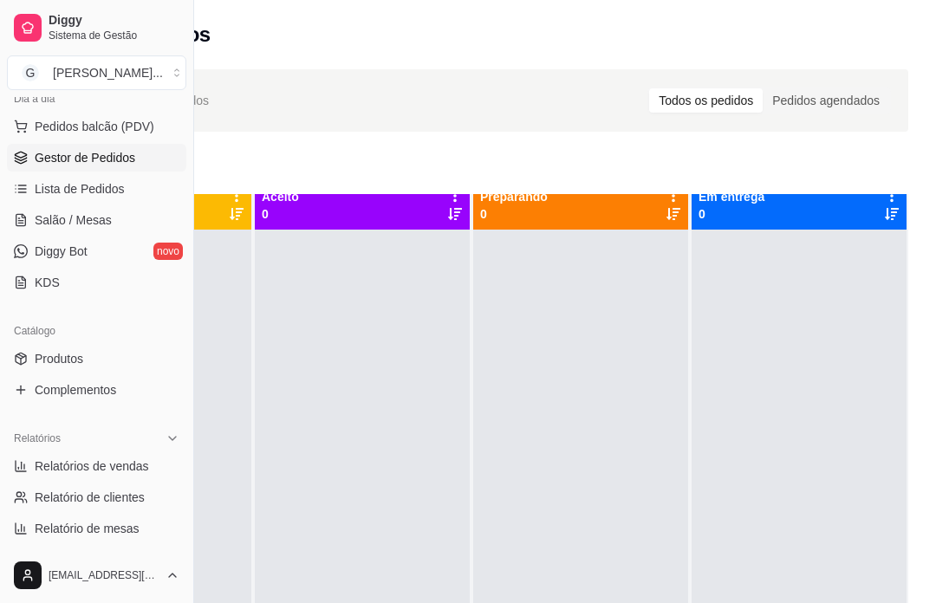
click at [156, 469] on link "Relatórios de vendas" at bounding box center [96, 466] width 179 height 28
select select "ALL"
select select "0"
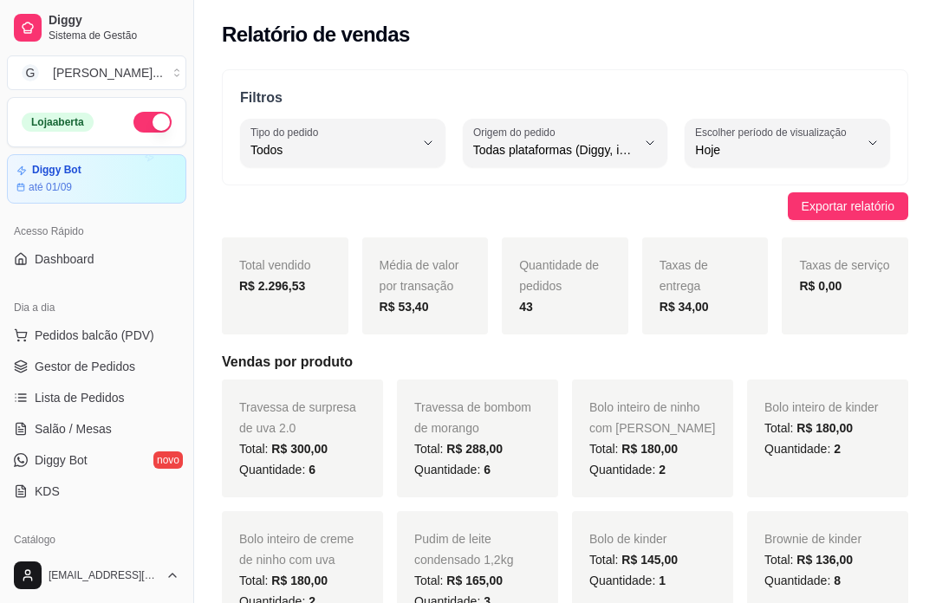
click at [166, 340] on button "Pedidos balcão (PDV)" at bounding box center [96, 335] width 179 height 28
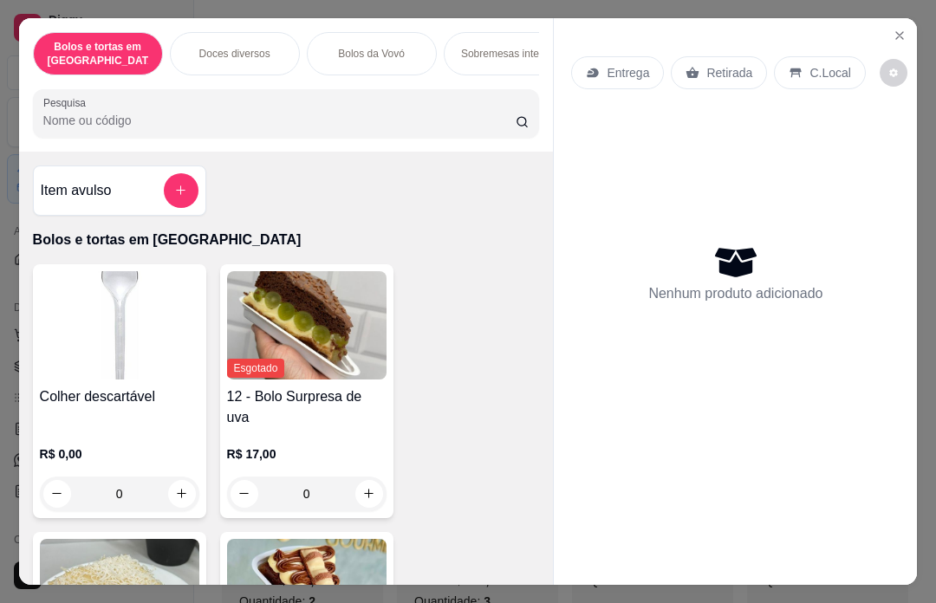
click at [903, 29] on icon "Close" at bounding box center [899, 36] width 14 height 14
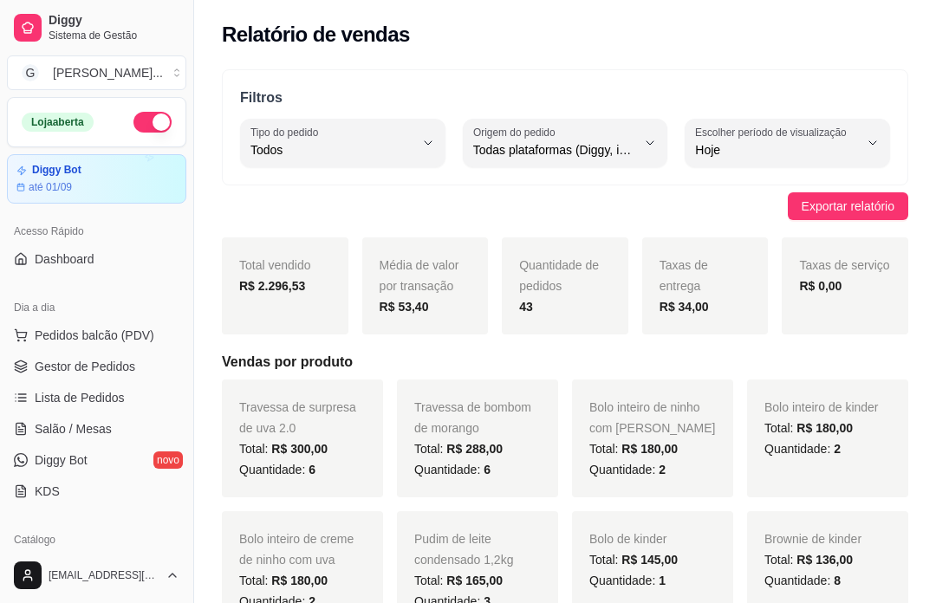
click at [36, 360] on span "Gestor de Pedidos" at bounding box center [85, 366] width 100 height 17
